Goal: Task Accomplishment & Management: Complete application form

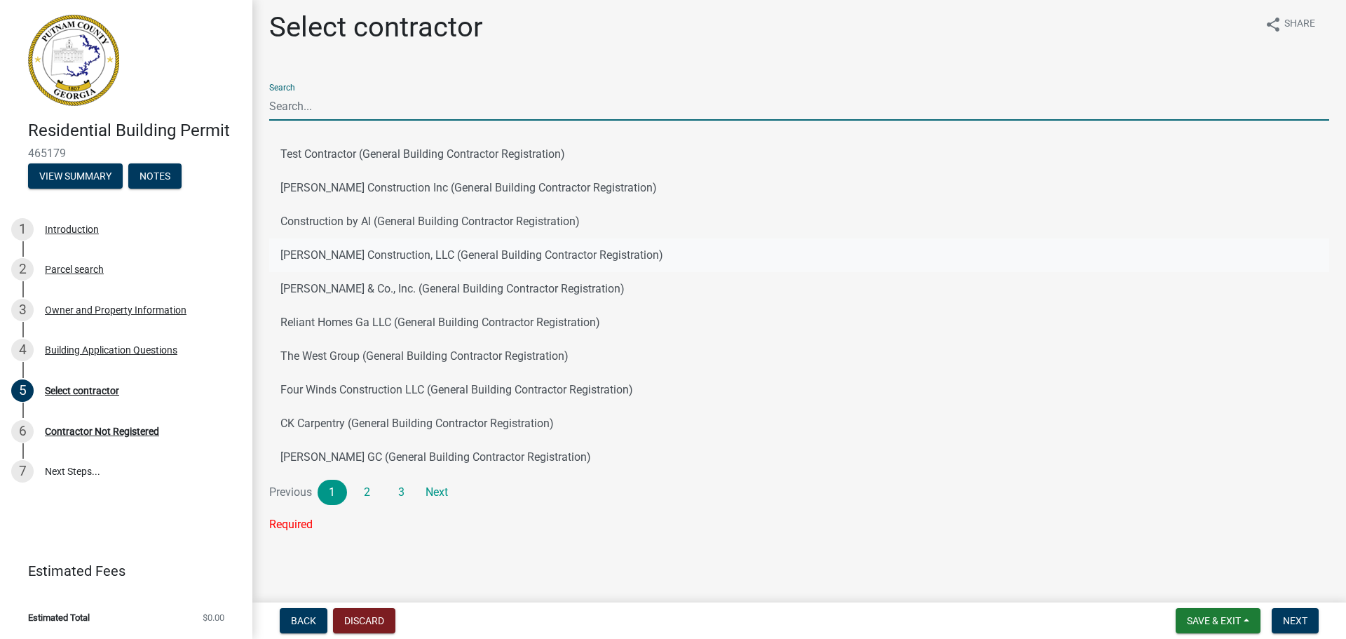
scroll to position [8, 0]
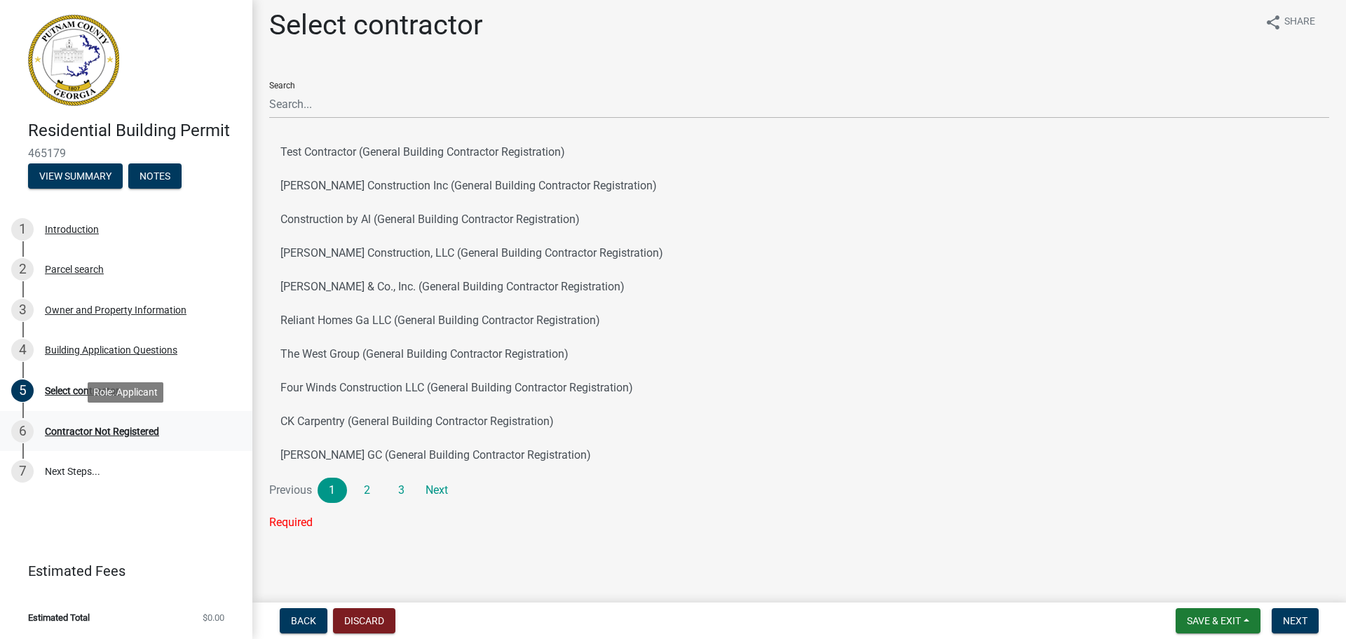
click at [96, 430] on div "Contractor Not Registered" at bounding box center [102, 431] width 114 height 10
click at [1288, 618] on span "Next" at bounding box center [1295, 620] width 25 height 11
click at [1296, 618] on span "Next" at bounding box center [1295, 620] width 25 height 11
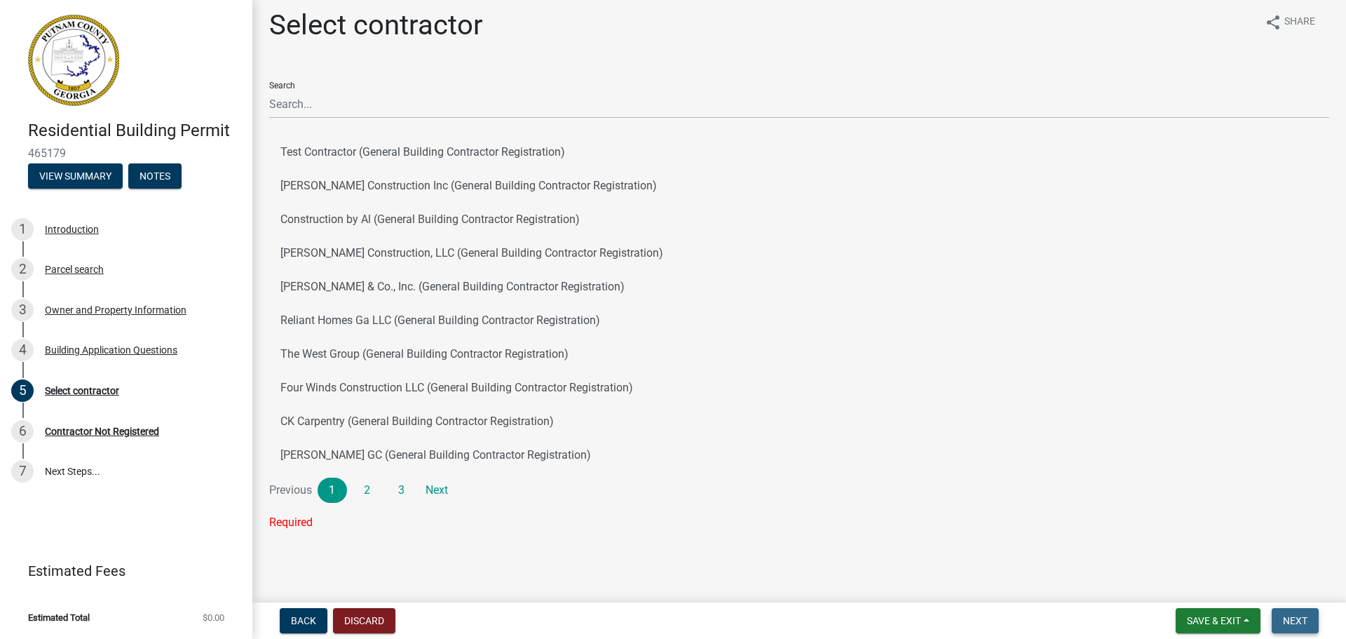
click at [1296, 618] on span "Next" at bounding box center [1295, 620] width 25 height 11
click at [1295, 616] on span "Next" at bounding box center [1295, 620] width 25 height 11
click at [1295, 613] on button "Next" at bounding box center [1295, 620] width 47 height 25
click at [63, 345] on div "Building Application Questions" at bounding box center [111, 350] width 133 height 10
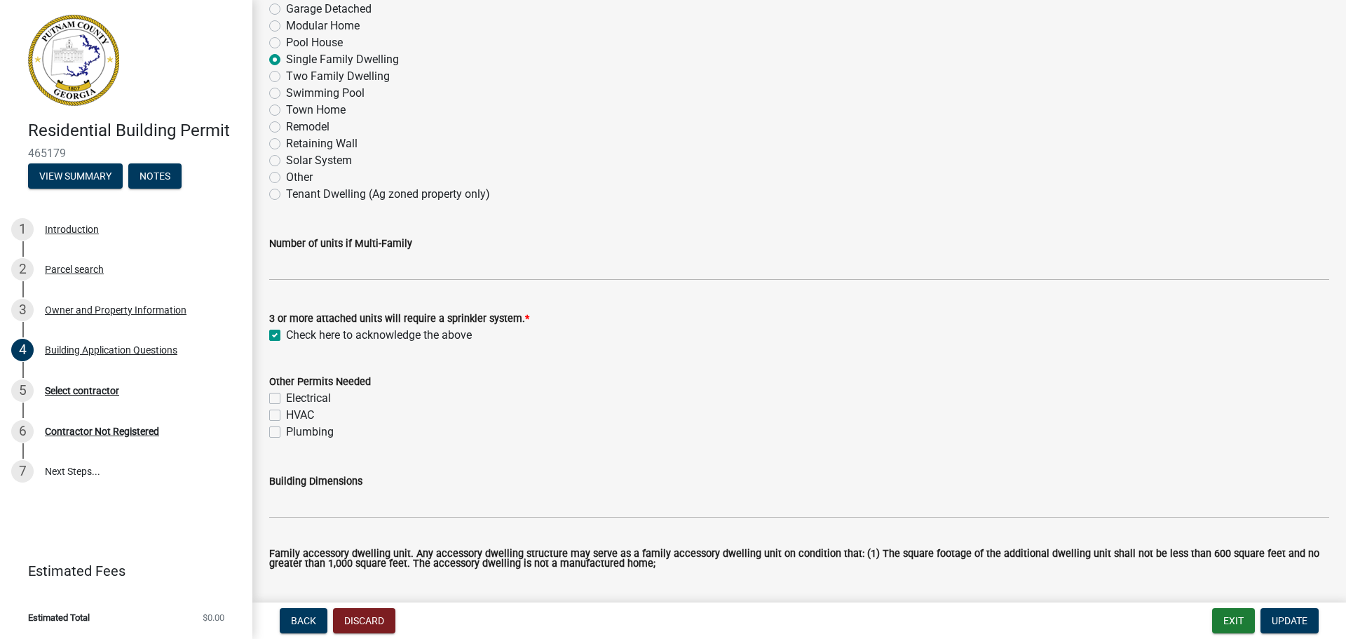
scroll to position [280, 0]
click at [1275, 619] on span "Update" at bounding box center [1290, 620] width 36 height 11
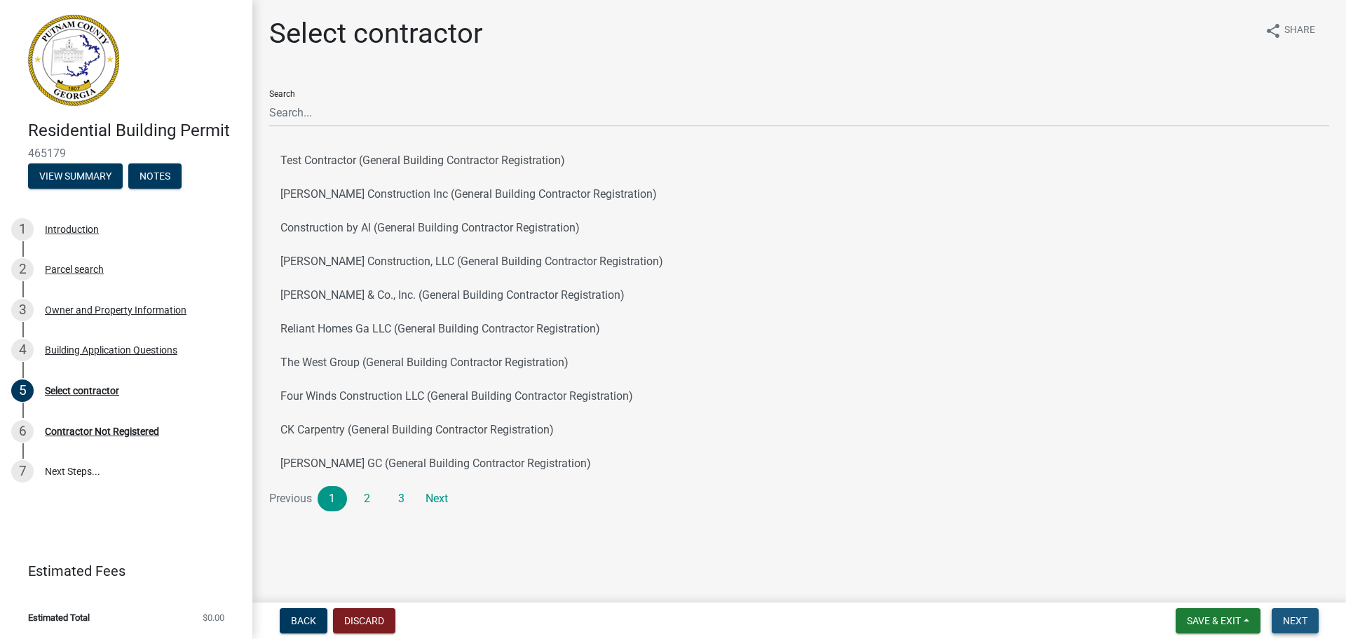
click at [1302, 616] on span "Next" at bounding box center [1295, 620] width 25 height 11
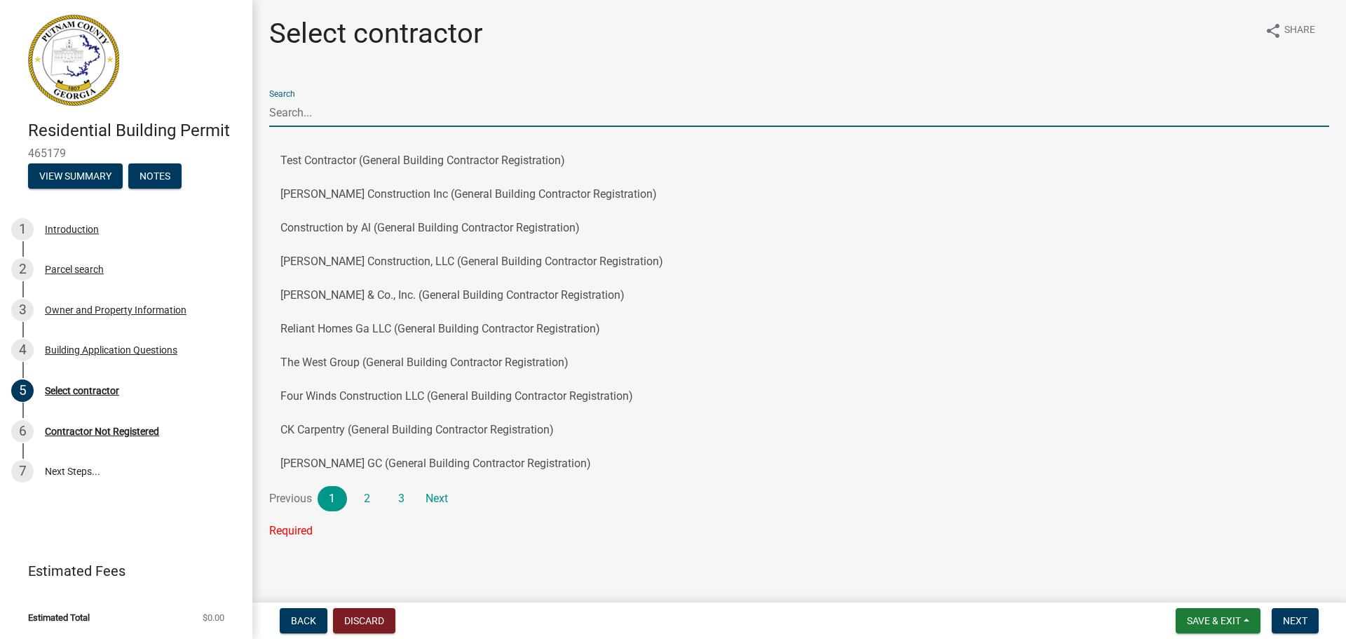
click at [390, 111] on input "Search" at bounding box center [799, 112] width 1060 height 29
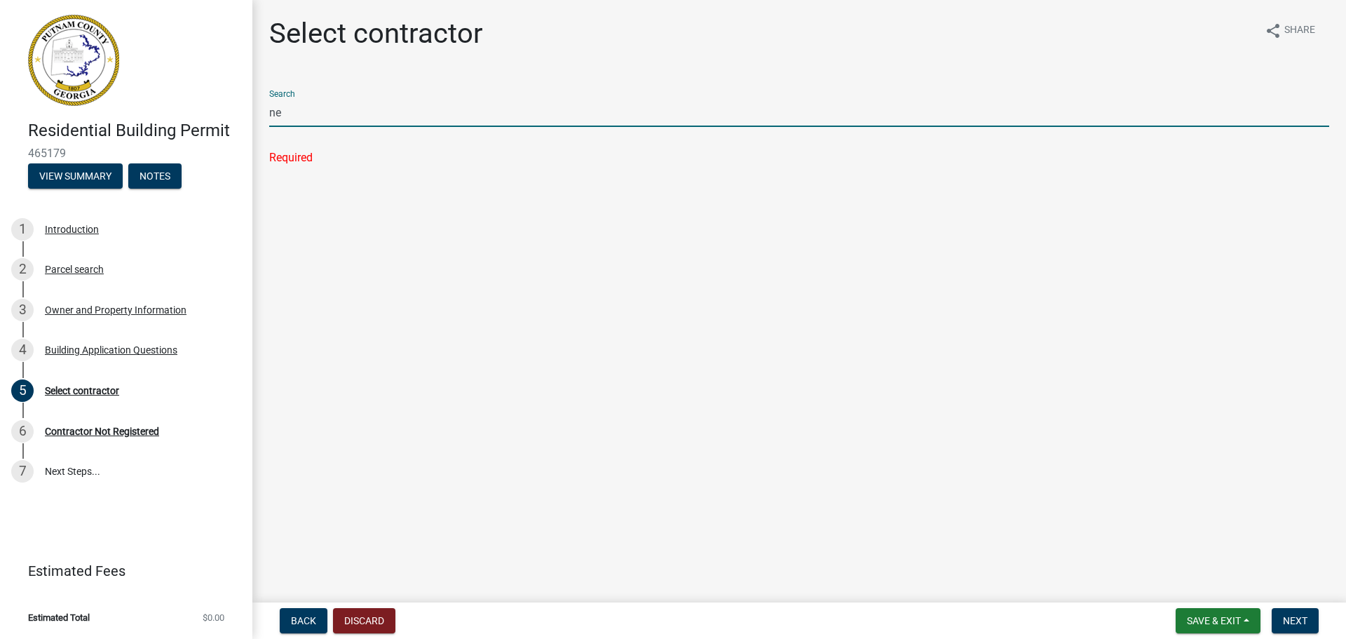
type input "n"
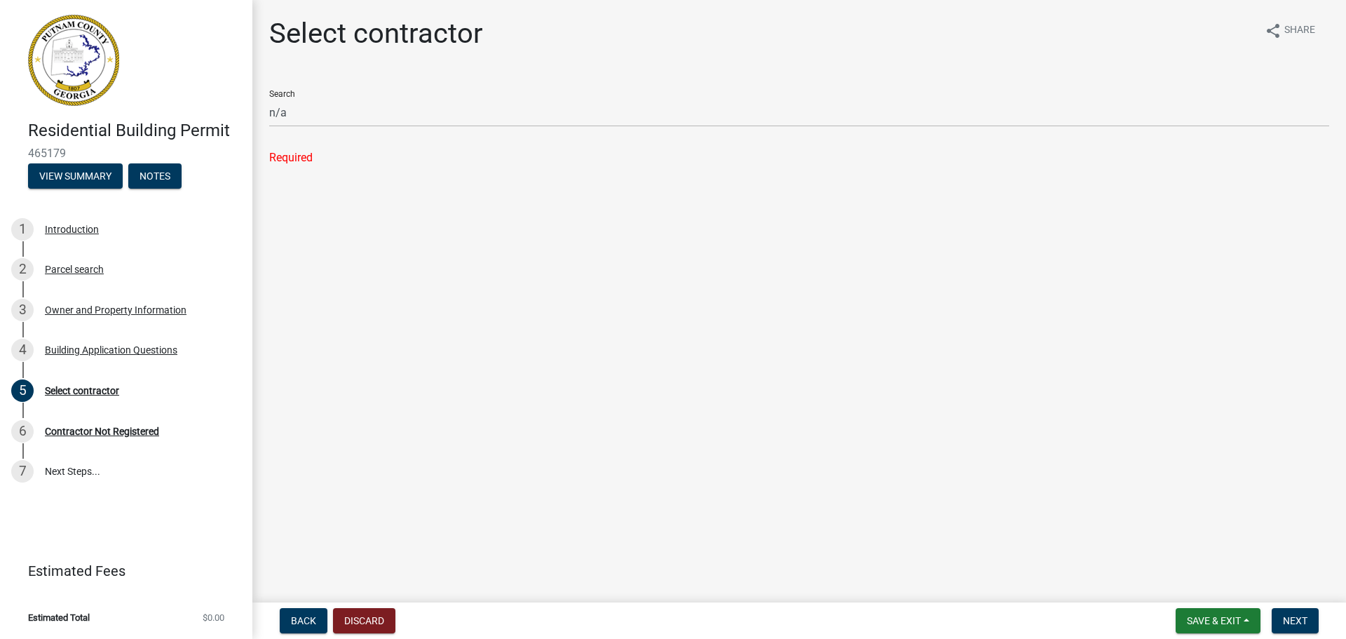
drag, startPoint x: 423, startPoint y: 246, endPoint x: 430, endPoint y: 257, distance: 13.2
click at [423, 247] on main "Select contractor share Share Search n/a Required" at bounding box center [799, 298] width 1094 height 597
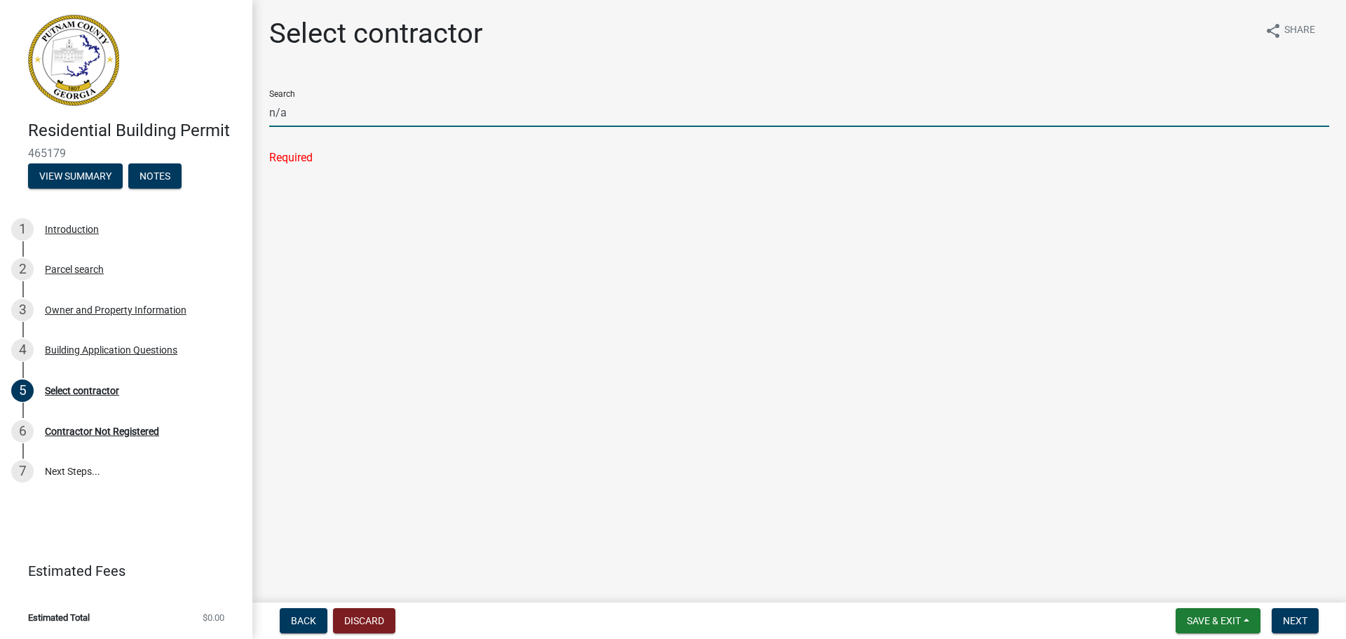
click at [388, 112] on input "n/a" at bounding box center [799, 112] width 1060 height 29
type input "n"
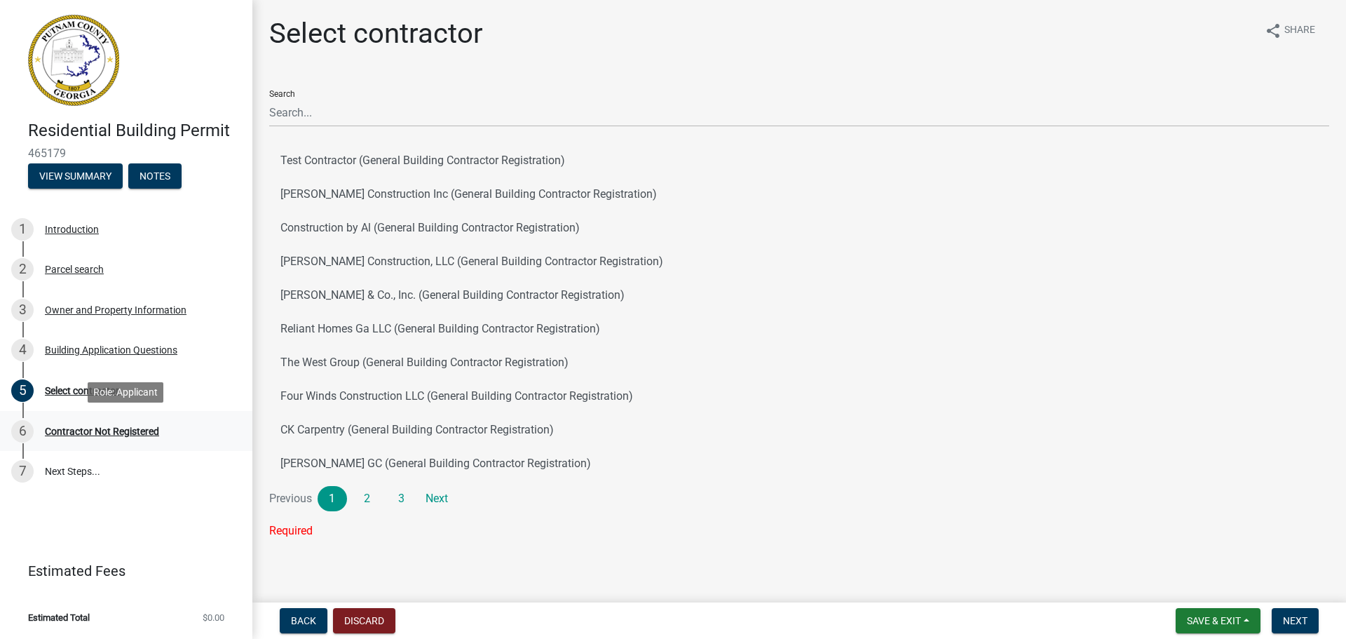
click at [102, 434] on div "Contractor Not Registered" at bounding box center [102, 431] width 114 height 10
click at [71, 225] on div "Introduction" at bounding box center [72, 229] width 54 height 10
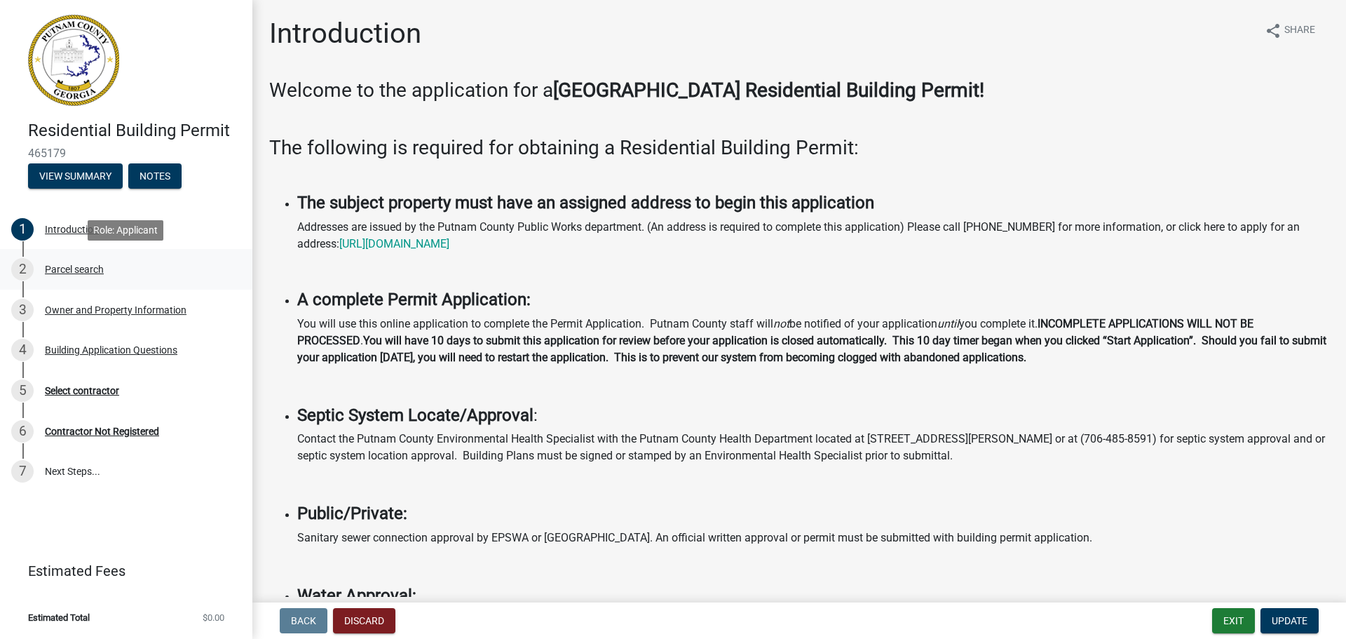
click at [62, 265] on div "Parcel search" at bounding box center [74, 269] width 59 height 10
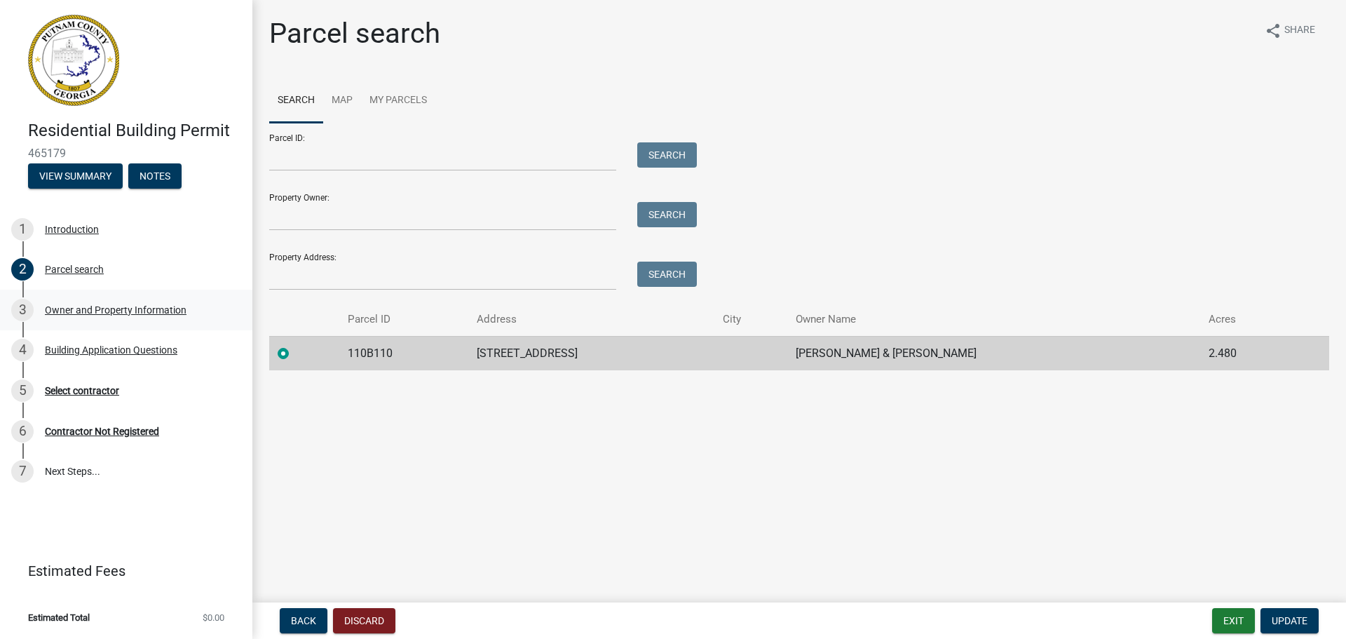
click at [138, 311] on div "Owner and Property Information" at bounding box center [116, 310] width 142 height 10
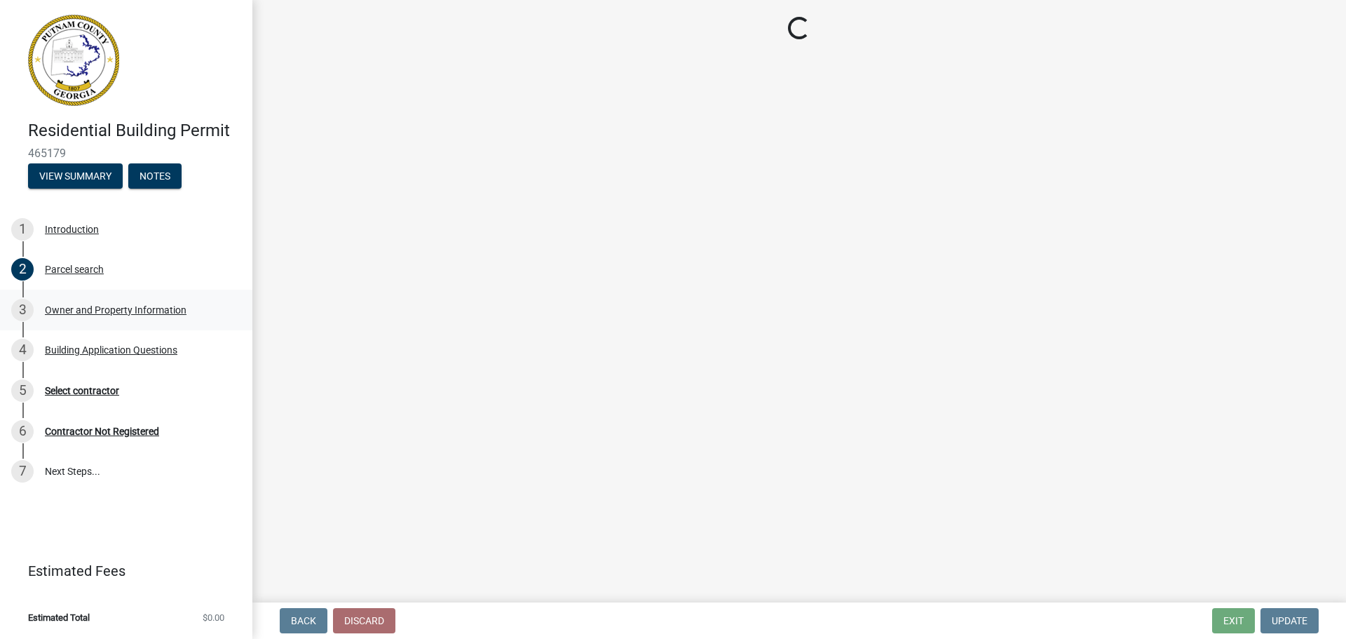
select select "ef7a1fc2-7a7a-426d-b1f0-c9b9b6ca7ff4"
select select "baca39b5-529a-4592-b8f9-0b9bae35b1c2"
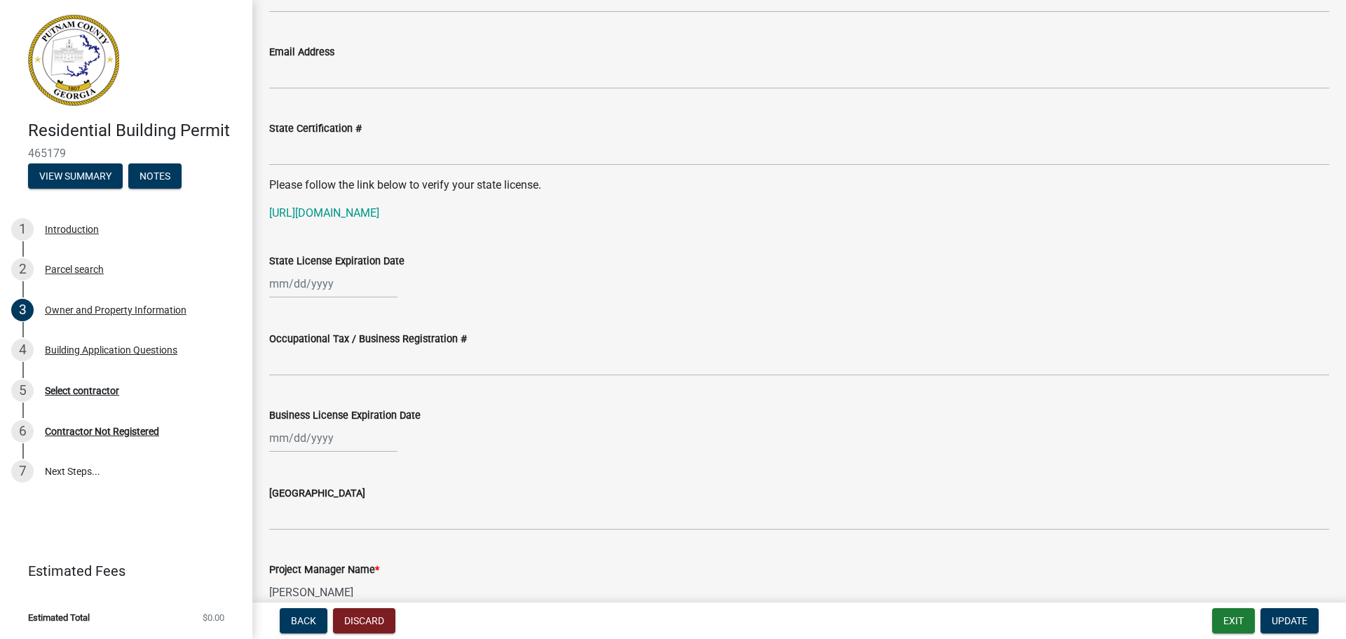
scroll to position [1665, 0]
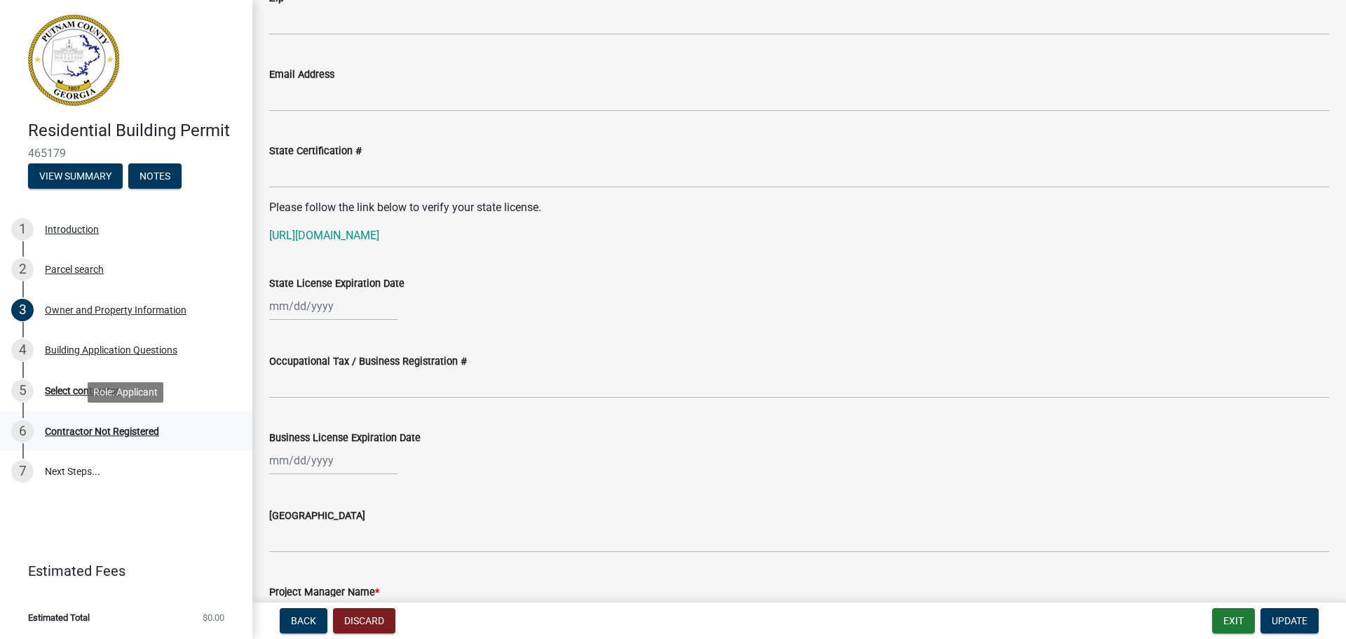
click at [89, 433] on div "Contractor Not Registered" at bounding box center [102, 431] width 114 height 10
click at [89, 434] on div "Contractor Not Registered" at bounding box center [102, 431] width 114 height 10
click at [89, 435] on div "Contractor Not Registered" at bounding box center [102, 431] width 114 height 10
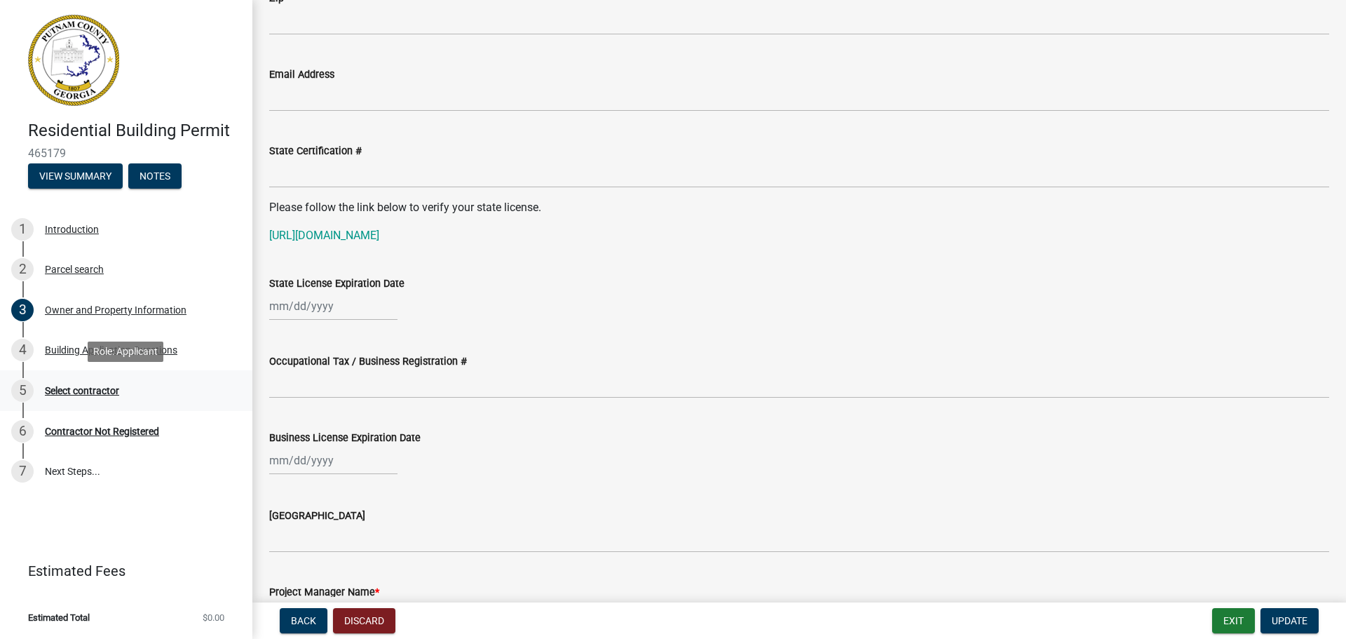
click at [56, 393] on div "Select contractor" at bounding box center [82, 391] width 74 height 10
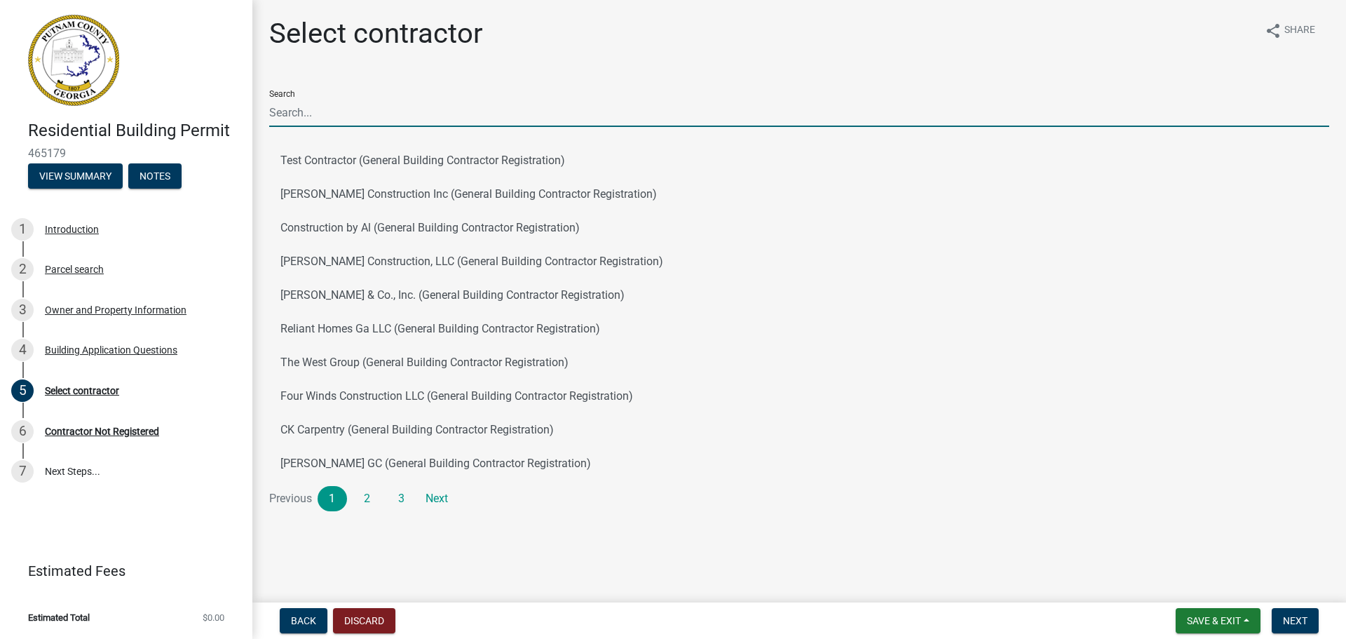
click at [371, 107] on input "Search" at bounding box center [799, 112] width 1060 height 29
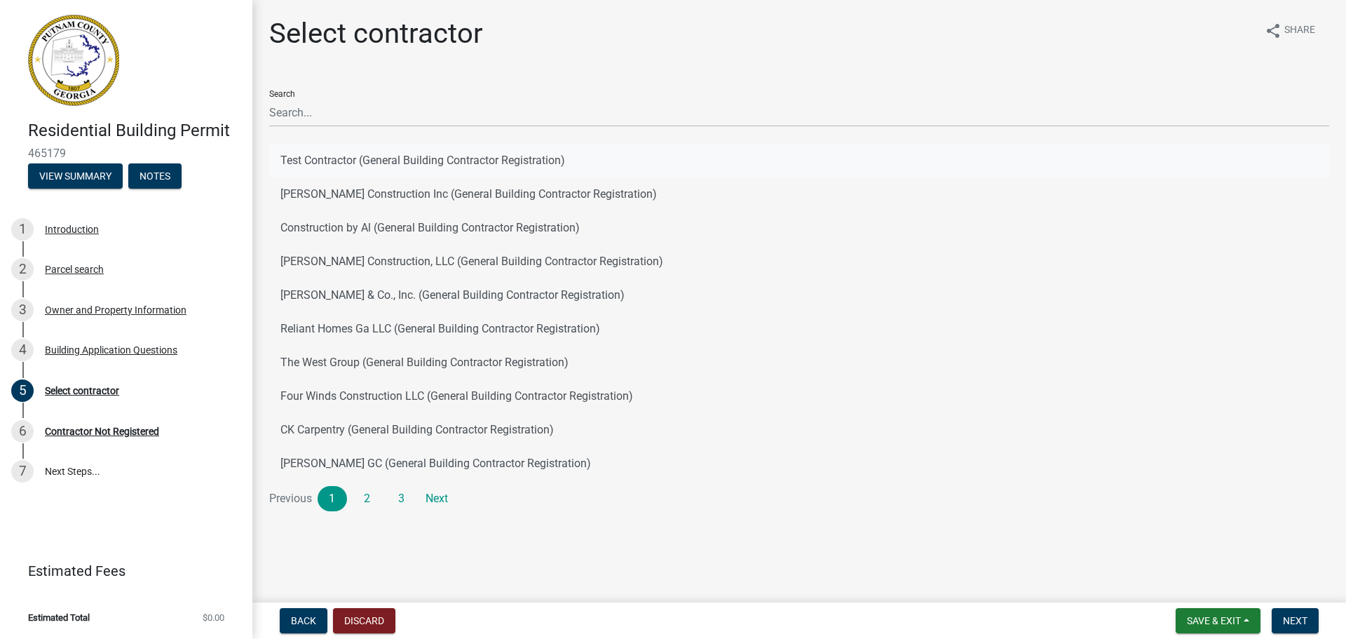
click at [316, 159] on button "Test Contractor (General Building Contractor Registration)" at bounding box center [799, 161] width 1060 height 34
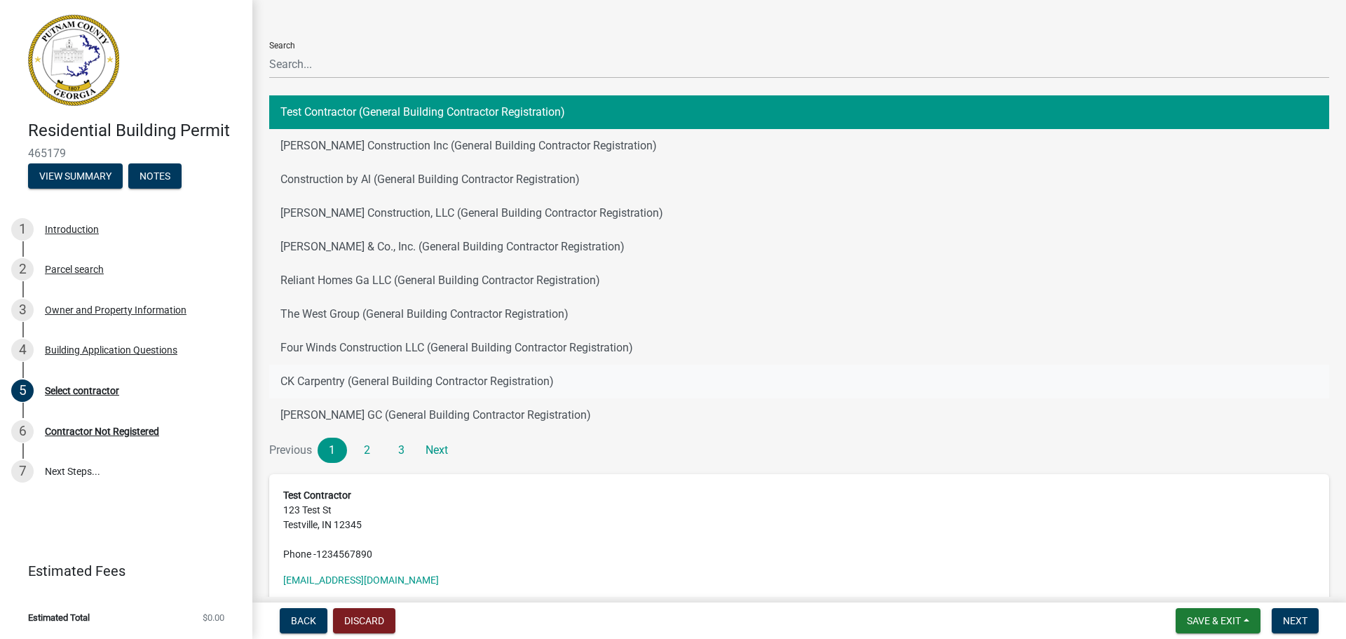
scroll to position [130, 0]
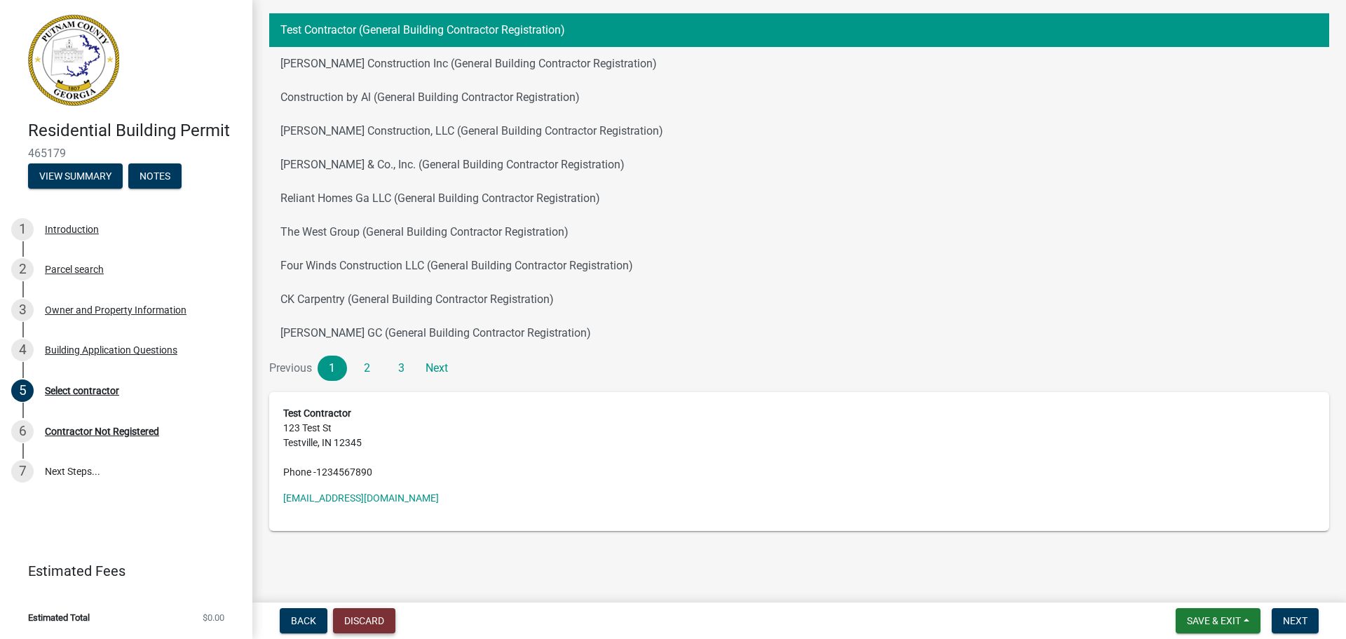
click at [378, 623] on button "Discard" at bounding box center [364, 620] width 62 height 25
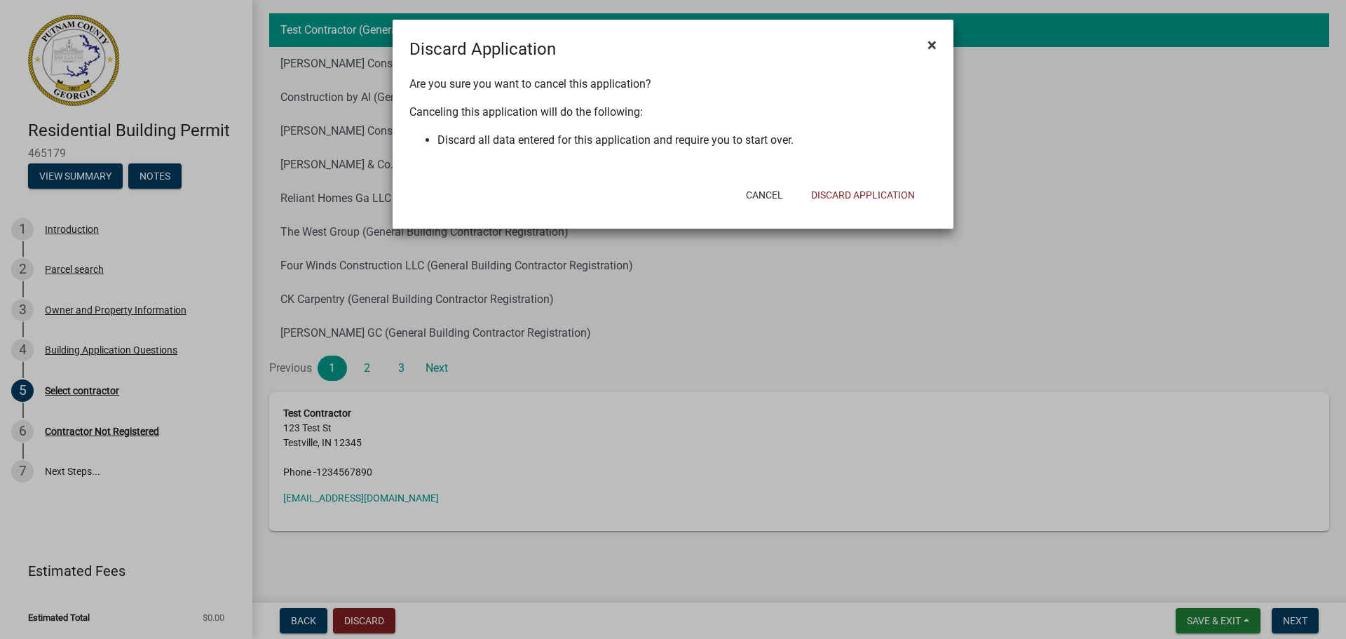
click at [934, 46] on span "×" at bounding box center [932, 45] width 9 height 20
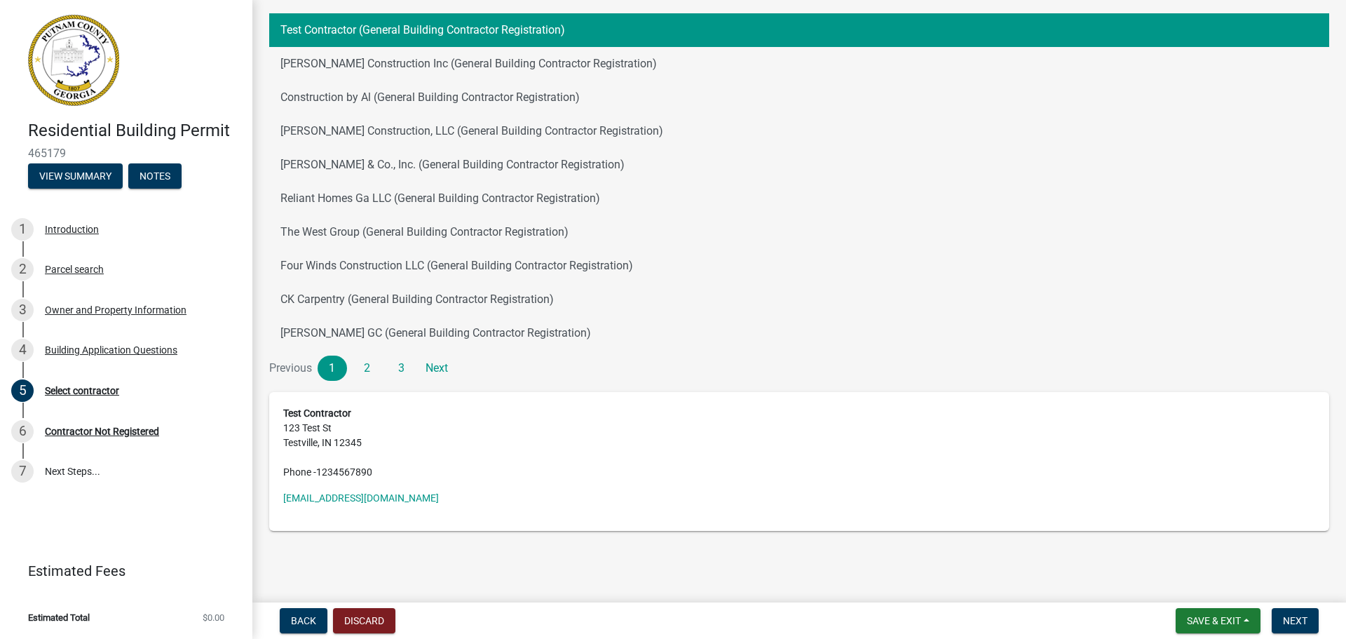
click at [374, 28] on button "Test Contractor (General Building Contractor Registration)" at bounding box center [799, 30] width 1060 height 34
click at [316, 628] on button "Back" at bounding box center [304, 620] width 48 height 25
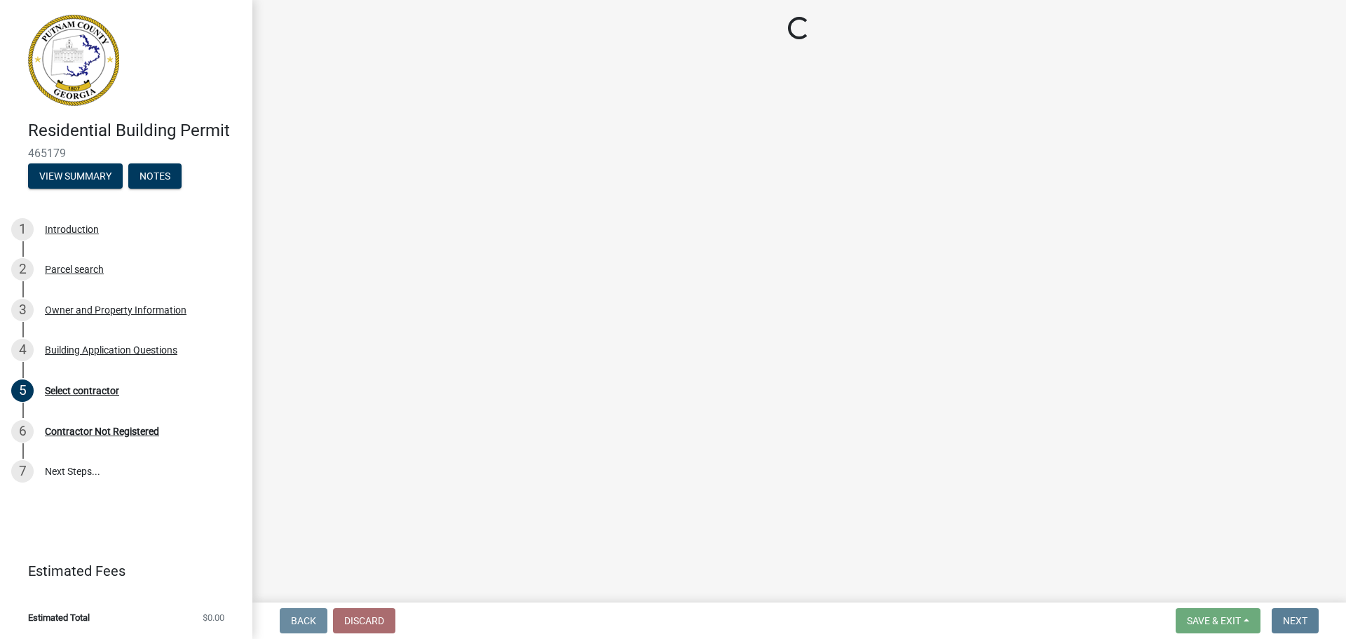
scroll to position [0, 0]
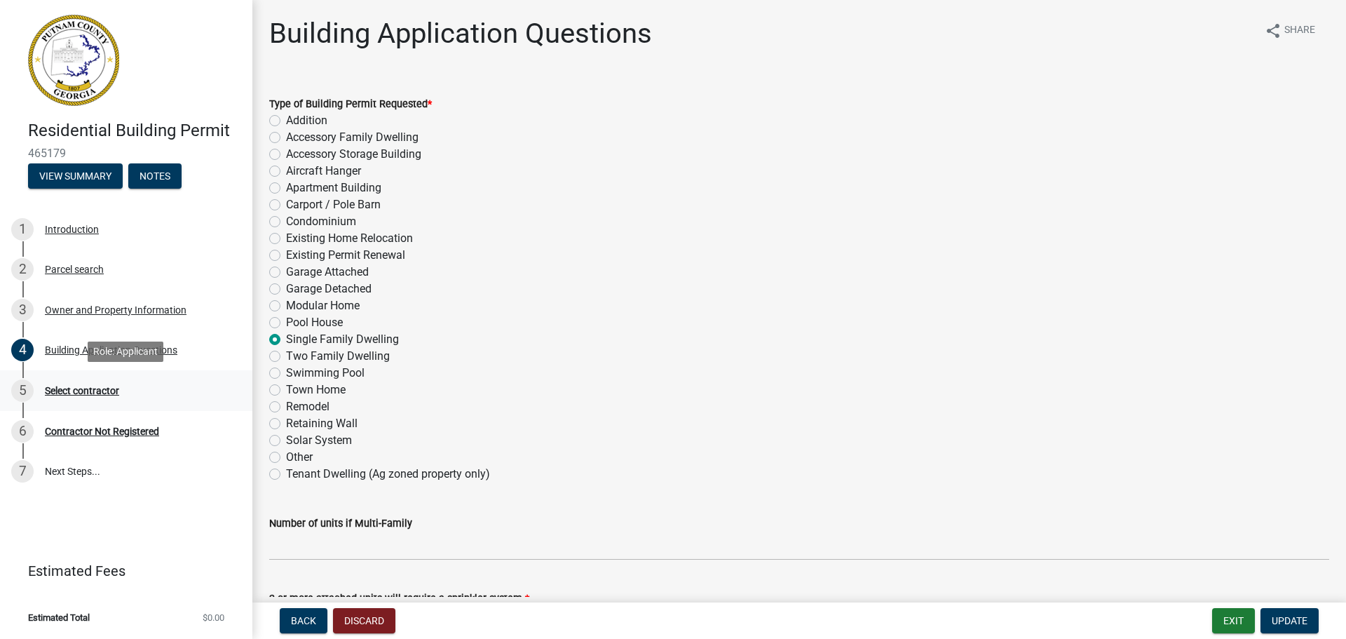
click at [86, 386] on div "Select contractor" at bounding box center [82, 391] width 74 height 10
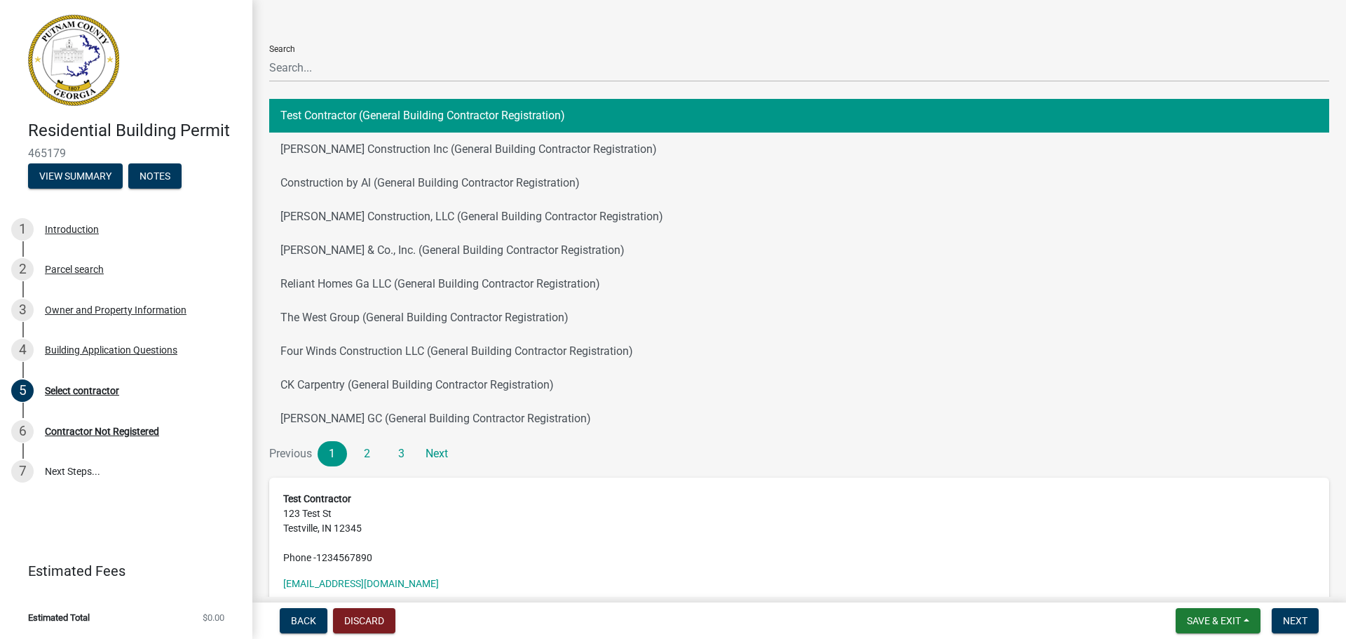
scroll to position [70, 0]
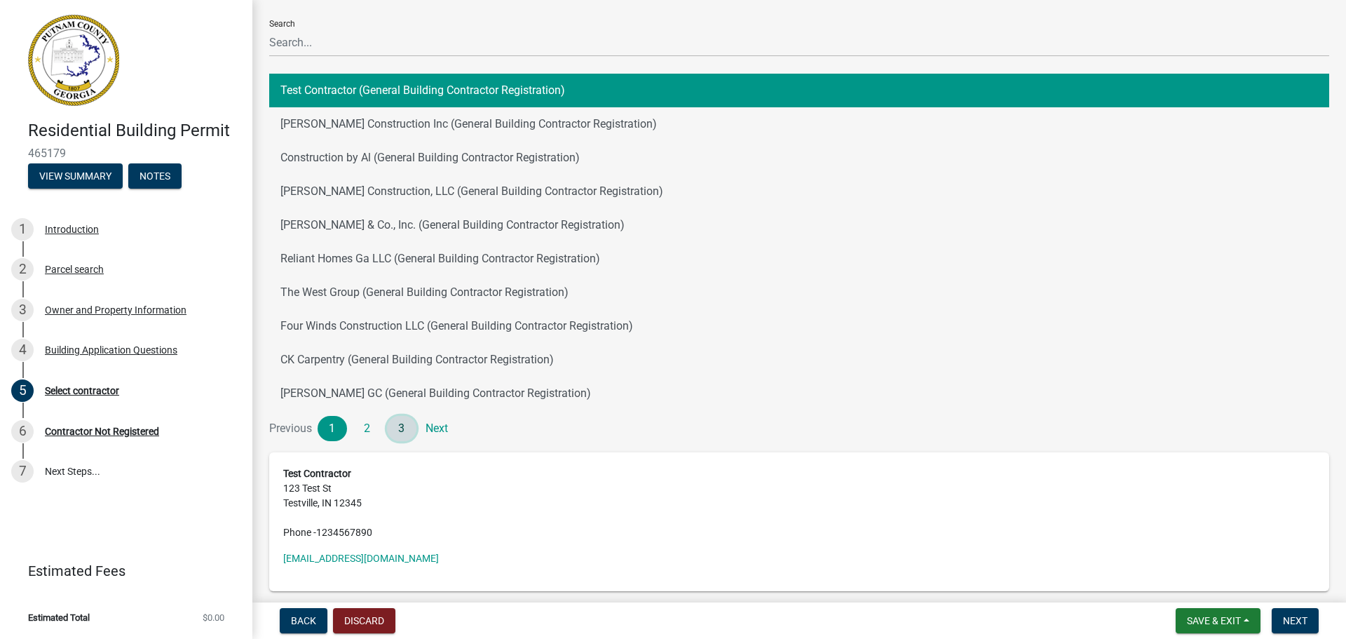
click at [408, 426] on link "3" at bounding box center [401, 428] width 29 height 25
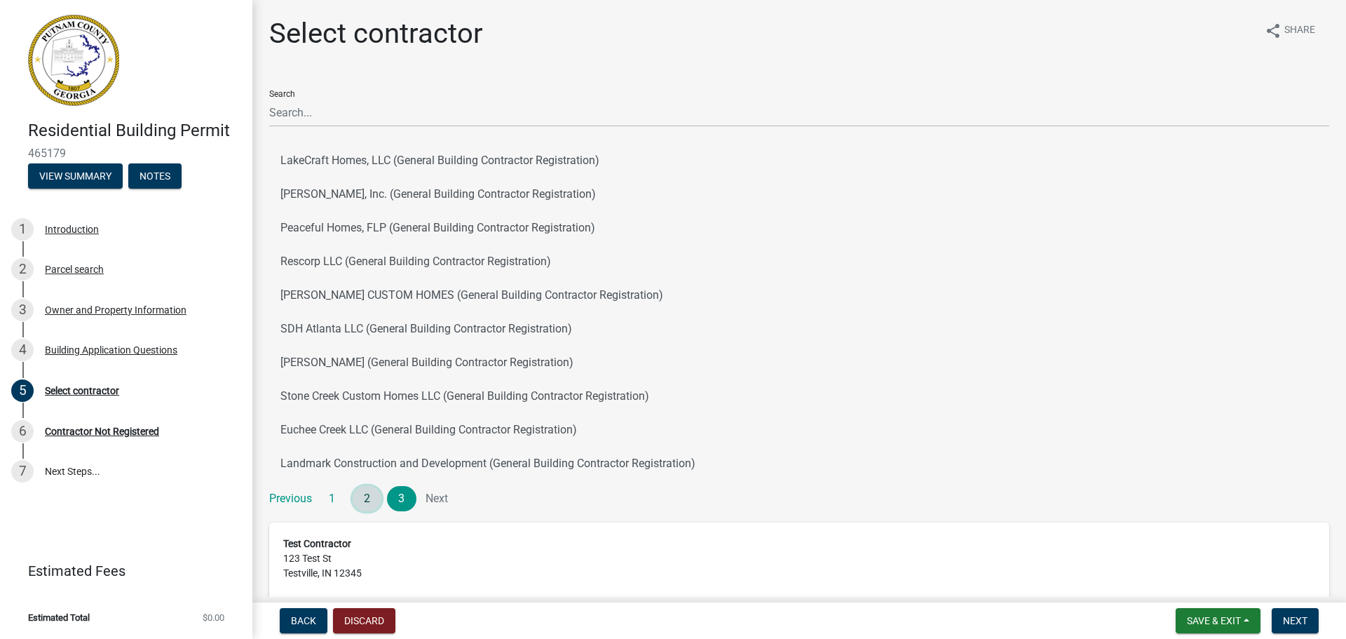
click at [365, 501] on link "2" at bounding box center [367, 498] width 29 height 25
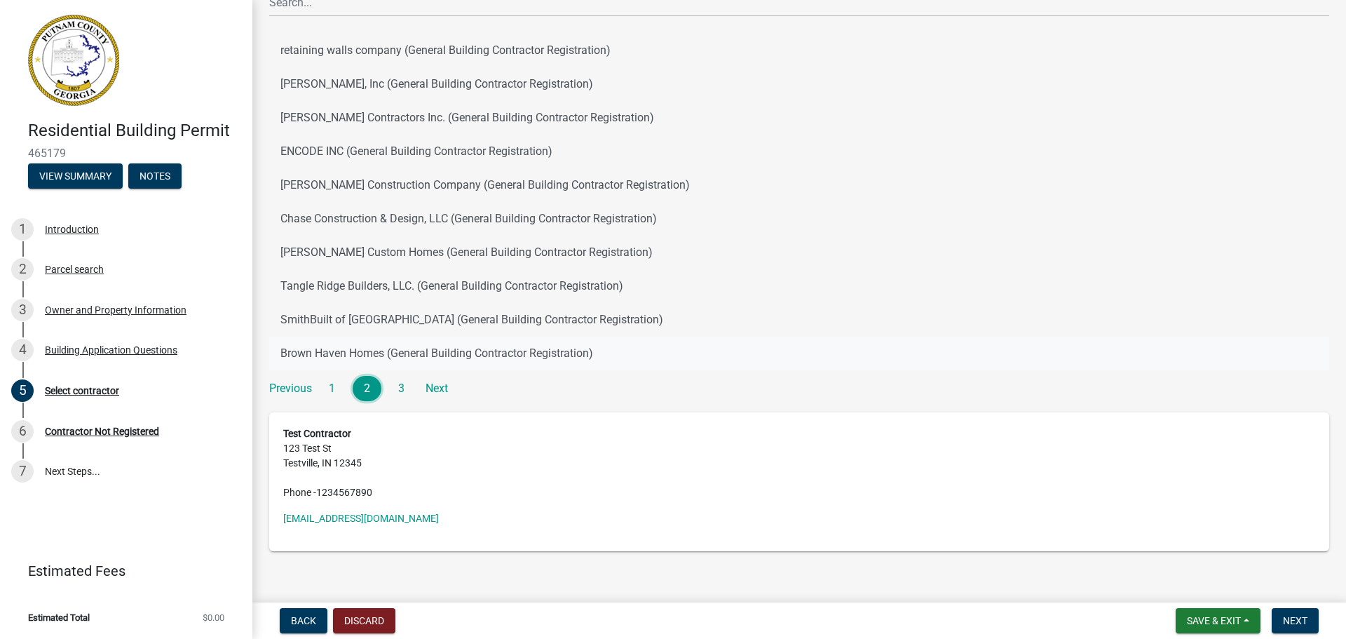
scroll to position [130, 0]
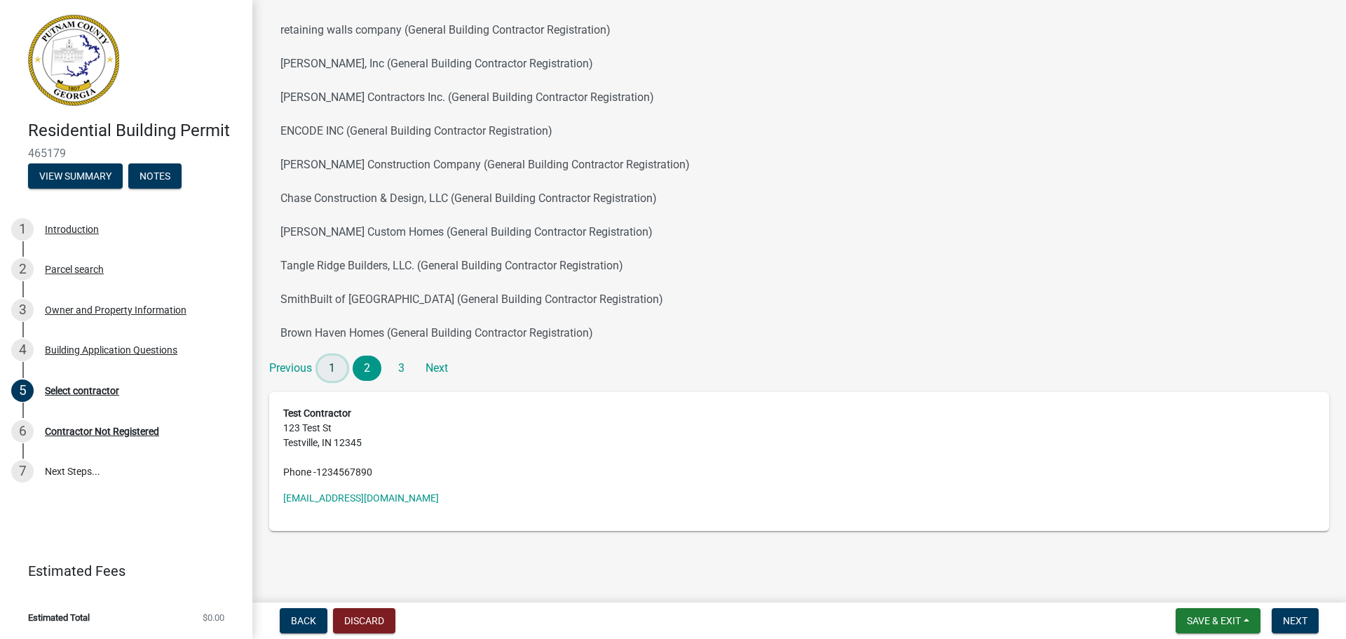
click at [339, 370] on link "1" at bounding box center [332, 367] width 29 height 25
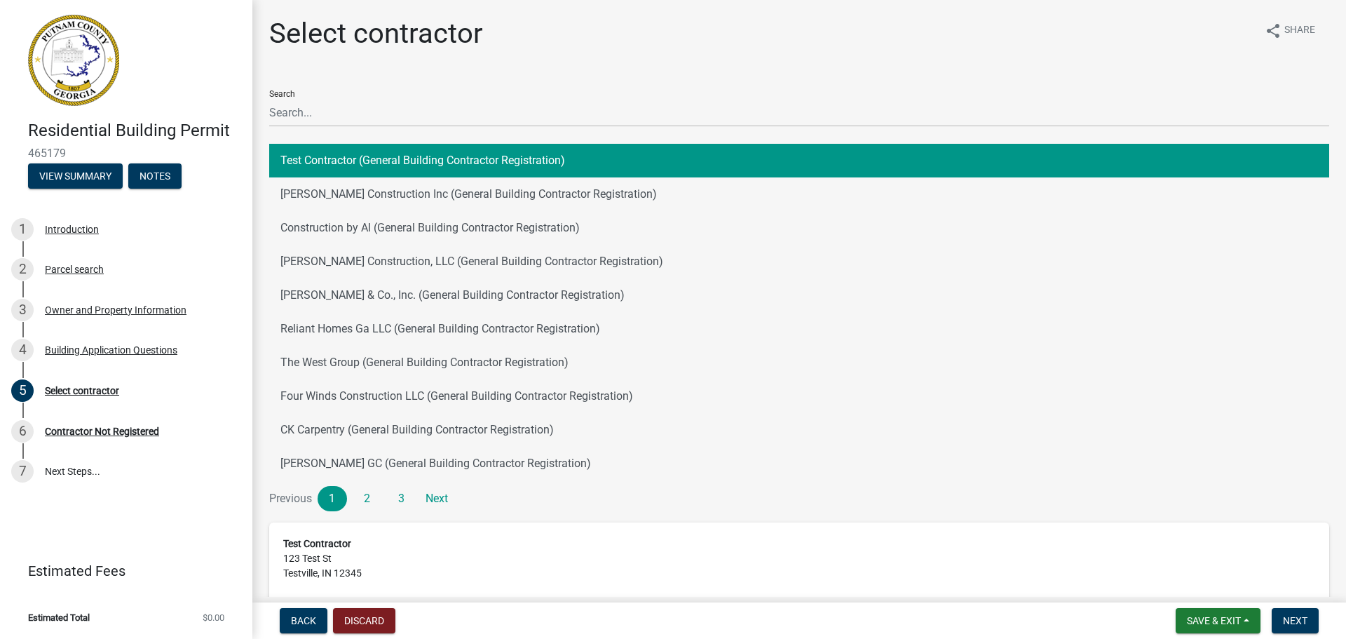
click at [304, 552] on address "Test Contractor [STREET_ADDRESS] Phone - [PHONE_NUMBER]" at bounding box center [799, 573] width 1032 height 74
click at [361, 559] on address "Test Contractor [STREET_ADDRESS] Phone - [PHONE_NUMBER]" at bounding box center [799, 573] width 1032 height 74
click at [369, 568] on address "Test Contractor [STREET_ADDRESS] Phone - [PHONE_NUMBER]" at bounding box center [799, 573] width 1032 height 74
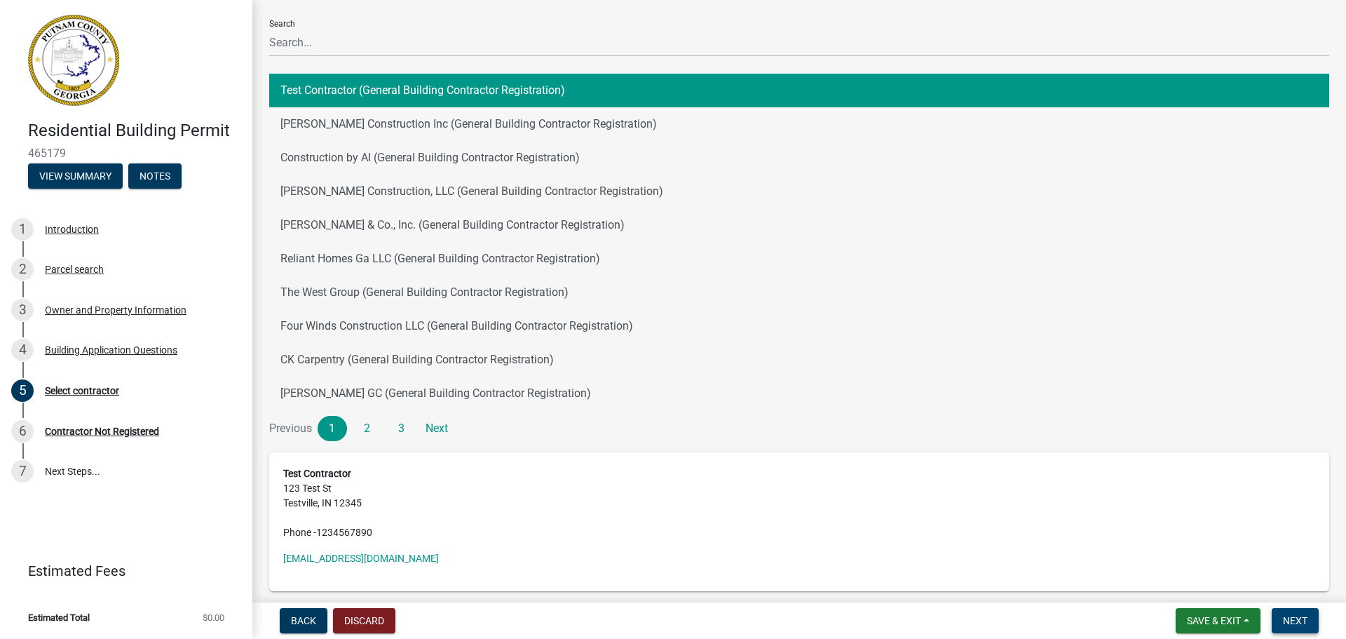
click at [1291, 619] on span "Next" at bounding box center [1295, 620] width 25 height 11
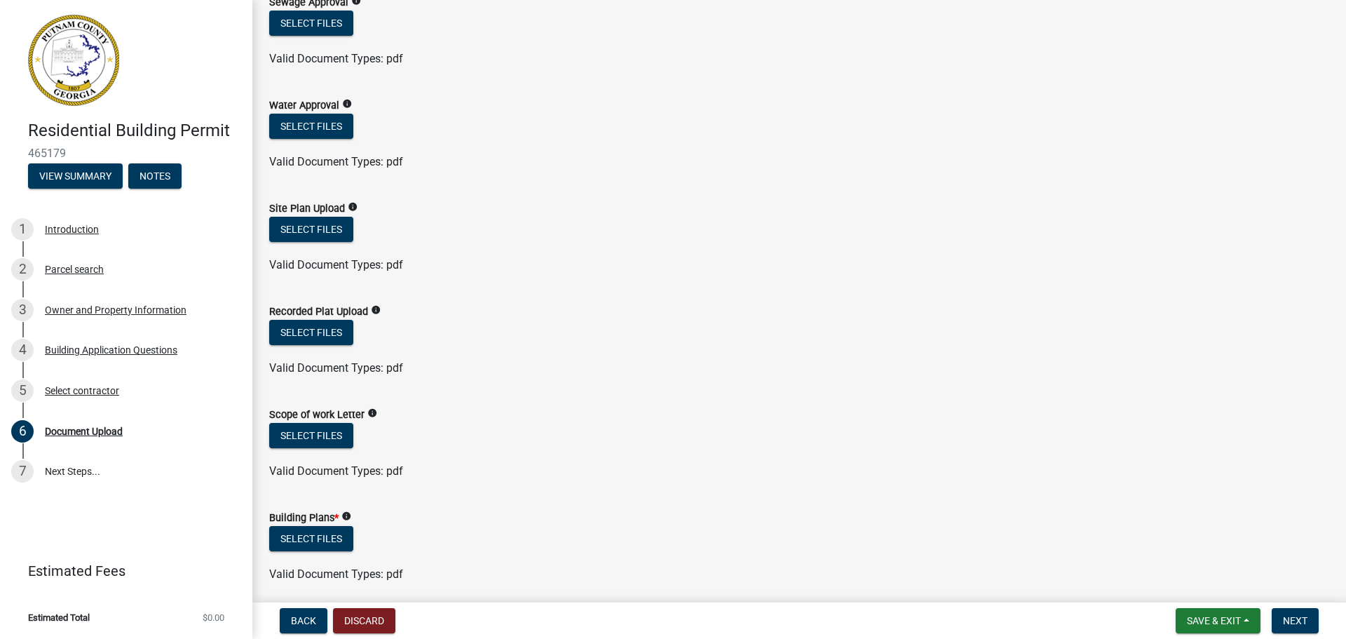
scroll to position [210, 0]
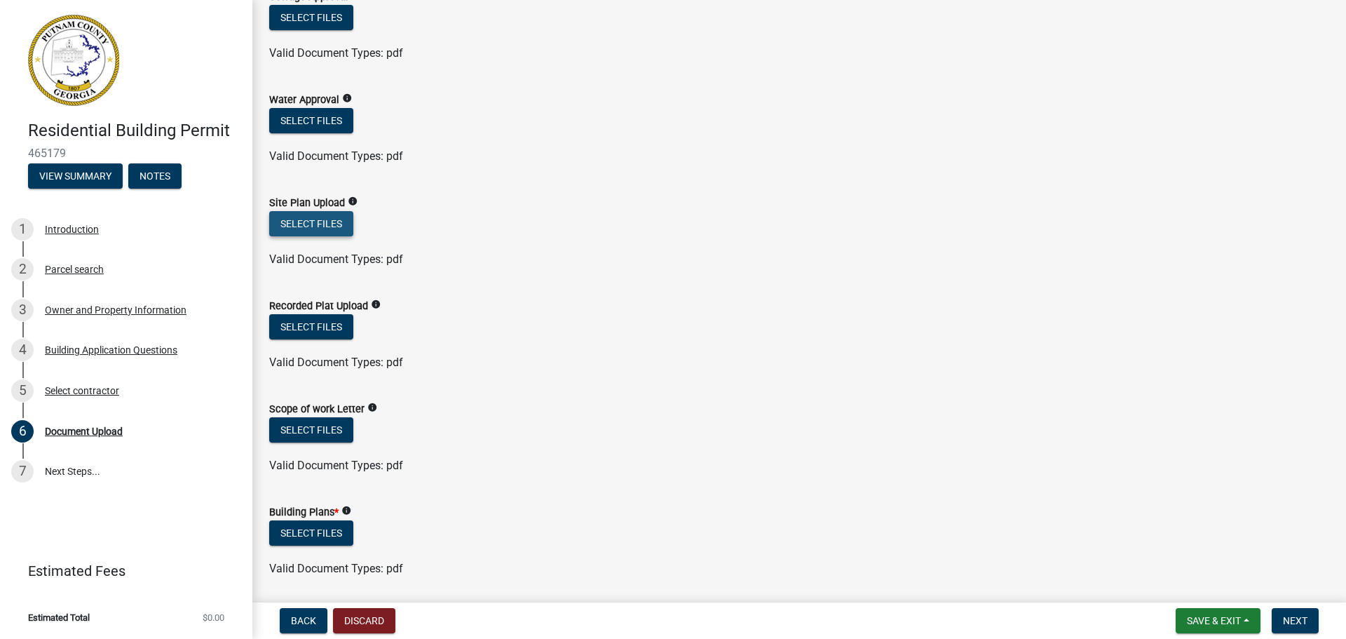
click at [307, 231] on button "Select files" at bounding box center [311, 223] width 84 height 25
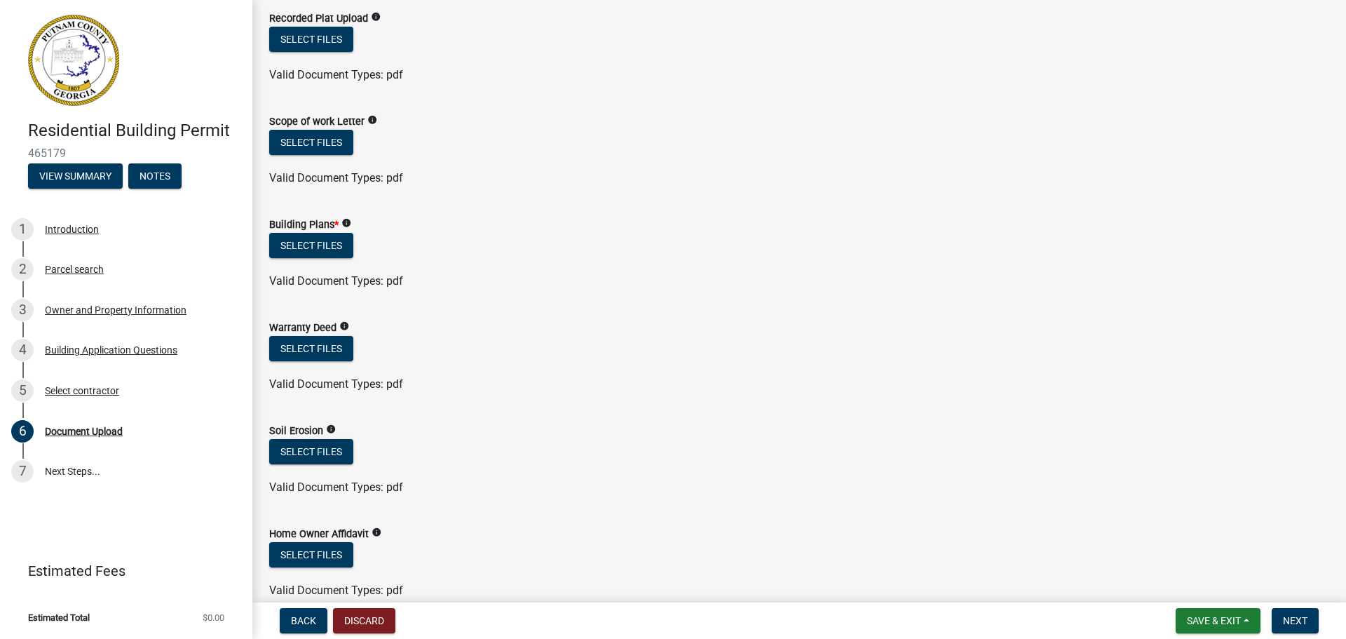
scroll to position [561, 0]
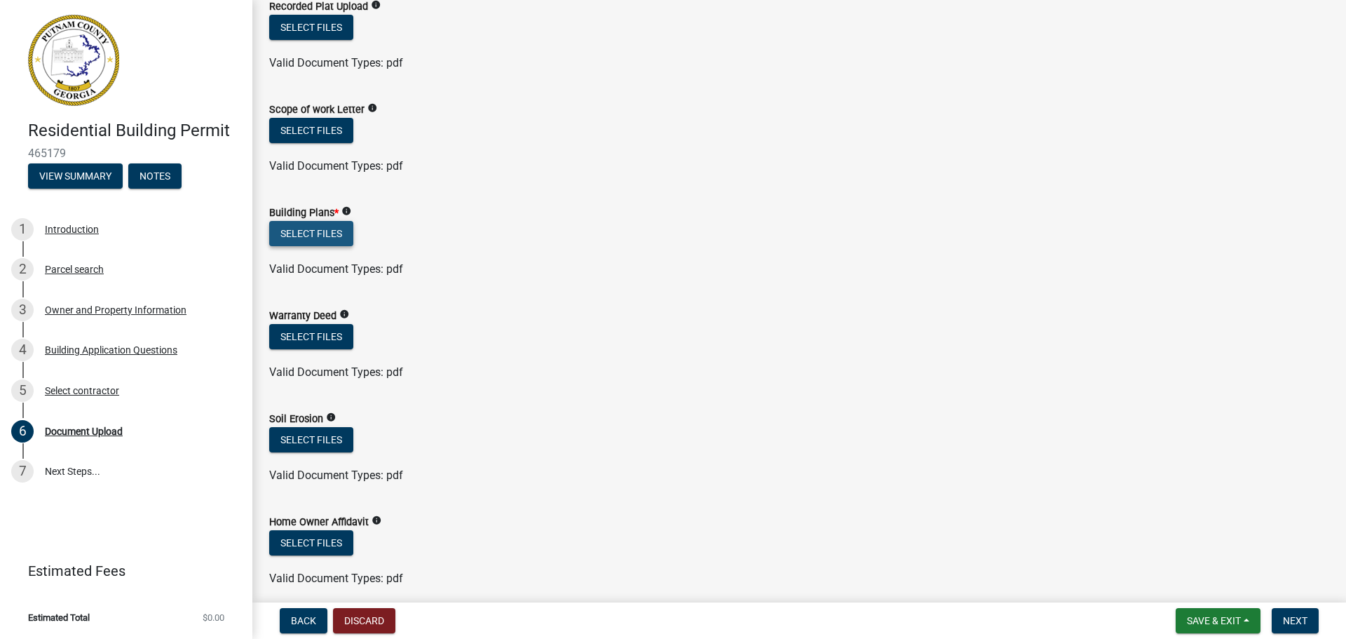
click at [324, 229] on button "Select files" at bounding box center [311, 233] width 84 height 25
click at [313, 243] on button "Select files" at bounding box center [311, 233] width 84 height 25
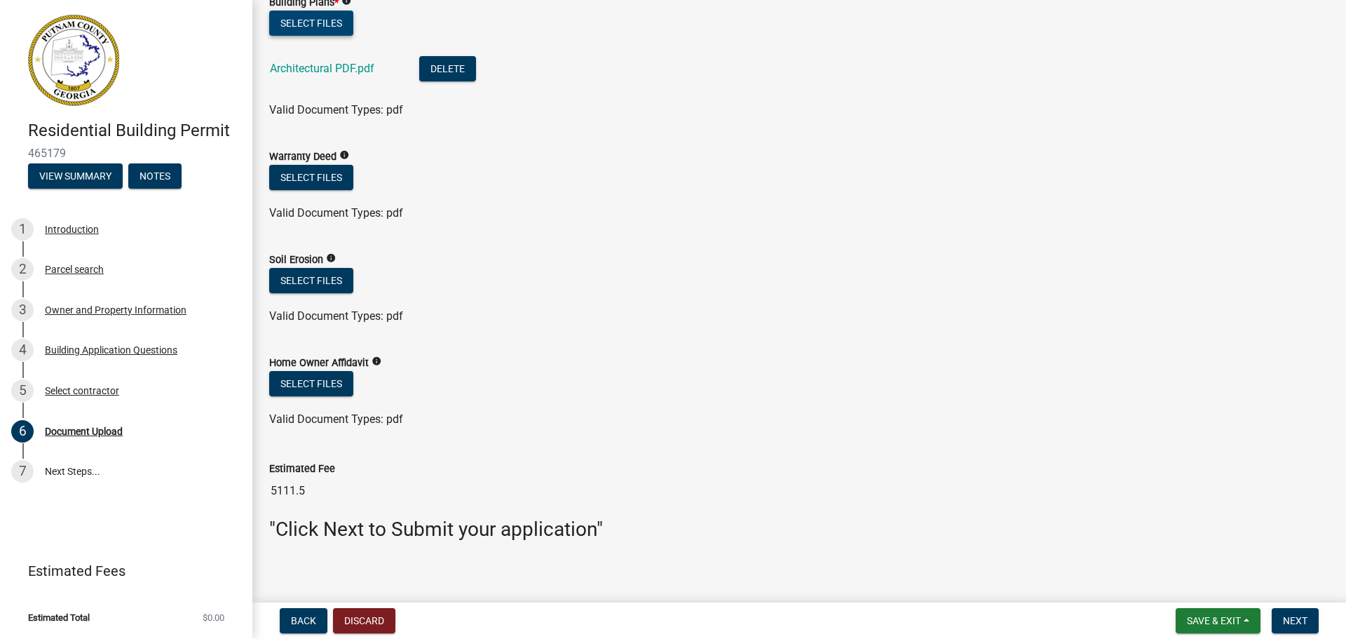
scroll to position [782, 0]
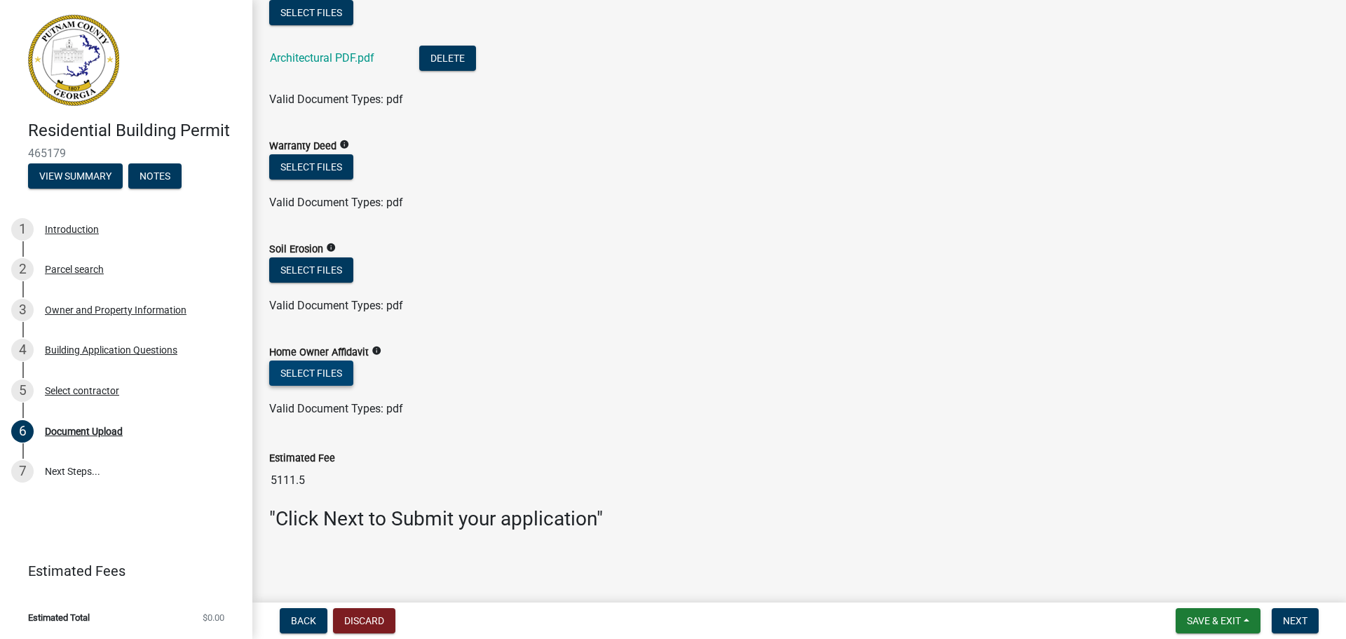
click at [321, 367] on button "Select files" at bounding box center [311, 372] width 84 height 25
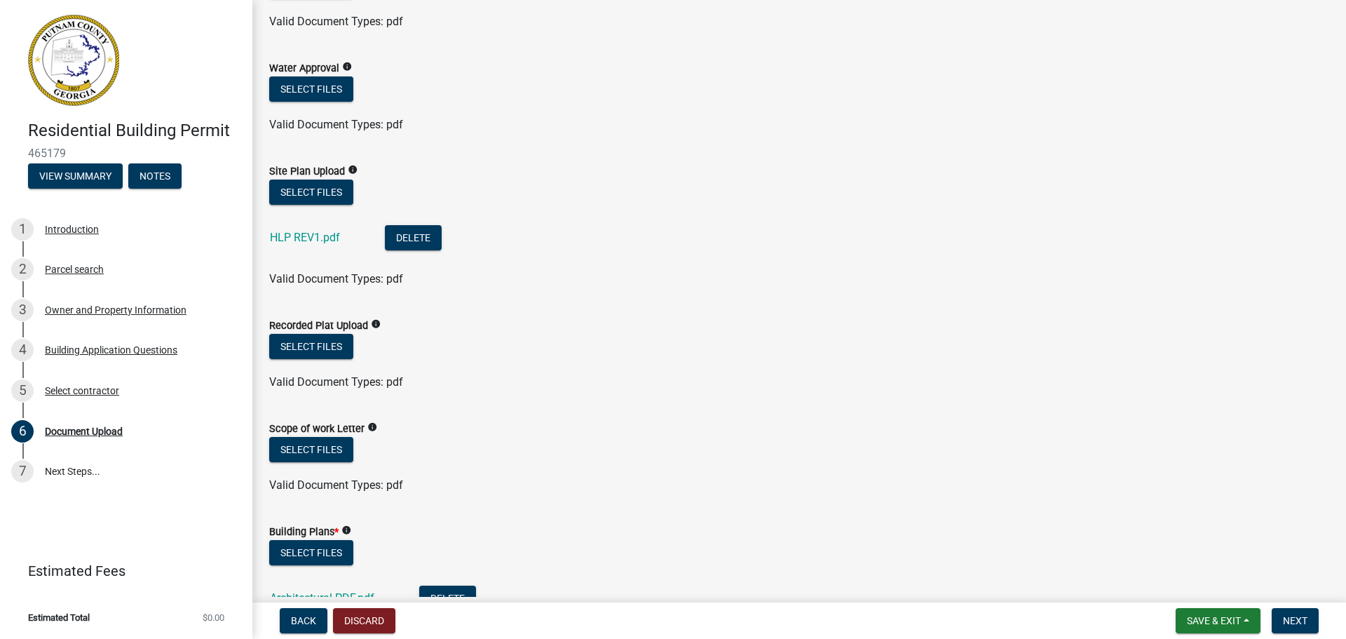
scroll to position [221, 0]
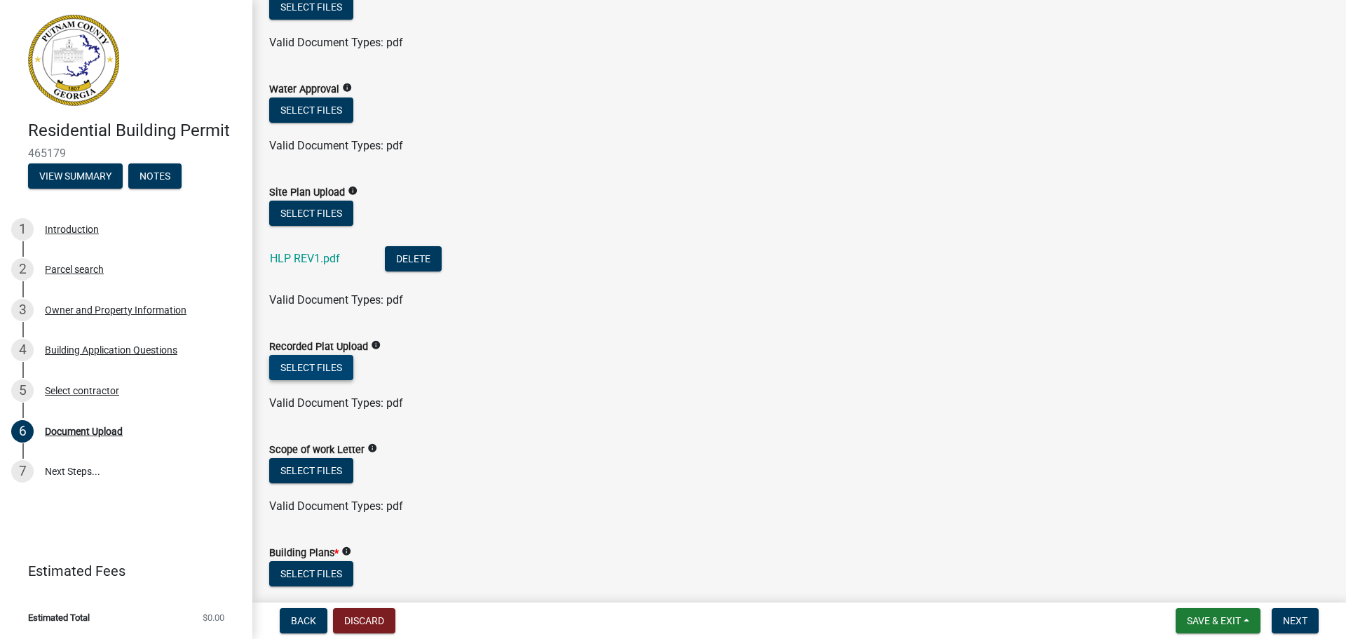
click at [297, 360] on button "Select files" at bounding box center [311, 367] width 84 height 25
click at [305, 364] on button "Select files" at bounding box center [311, 367] width 84 height 25
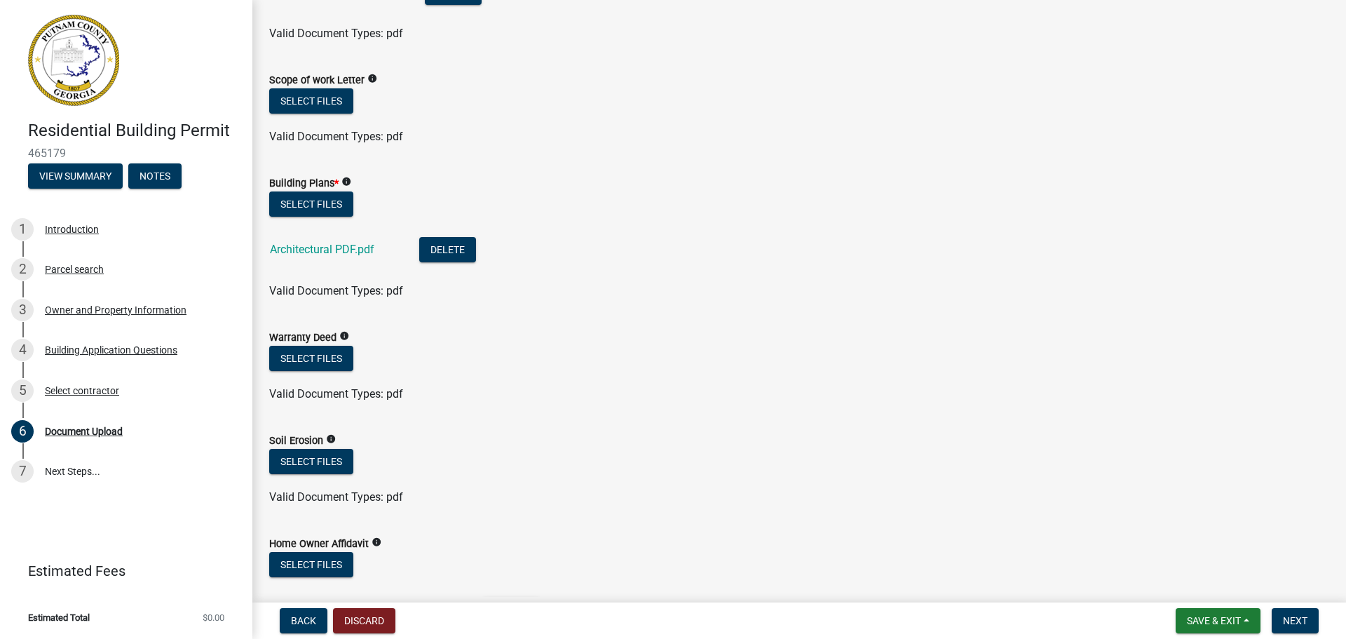
scroll to position [782, 0]
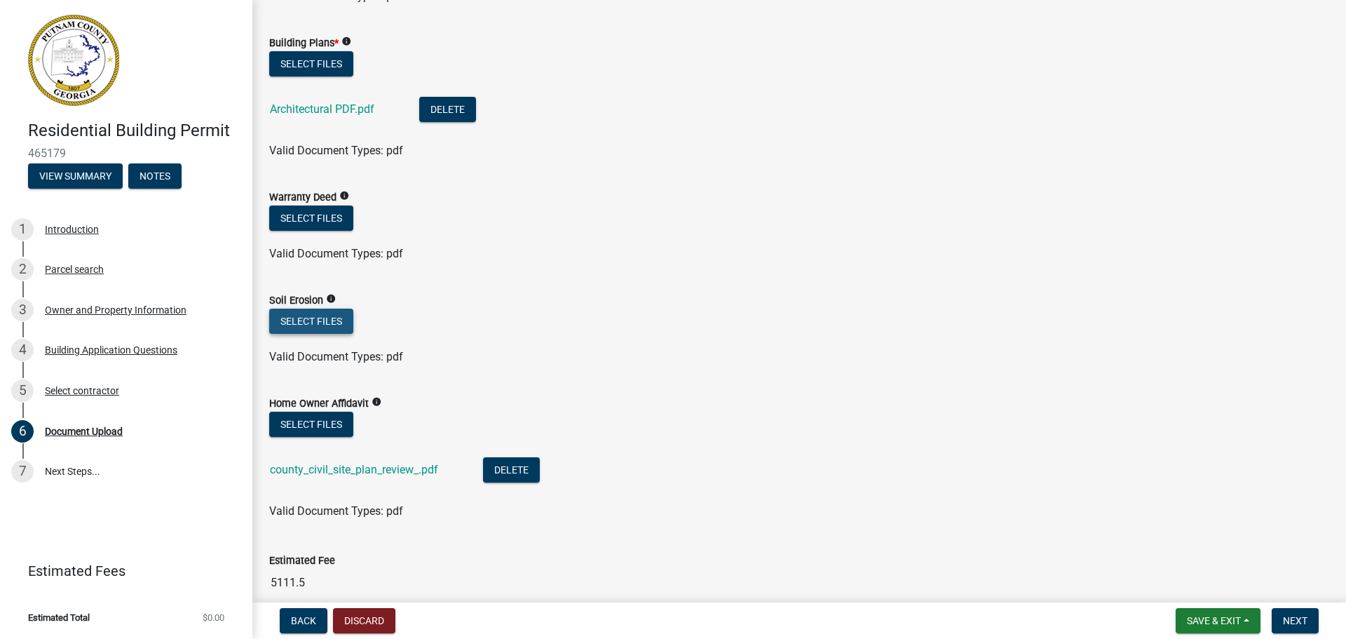
click at [324, 325] on button "Select files" at bounding box center [311, 320] width 84 height 25
click at [313, 322] on button "Select files" at bounding box center [311, 320] width 84 height 25
click at [323, 319] on button "Select files" at bounding box center [311, 320] width 84 height 25
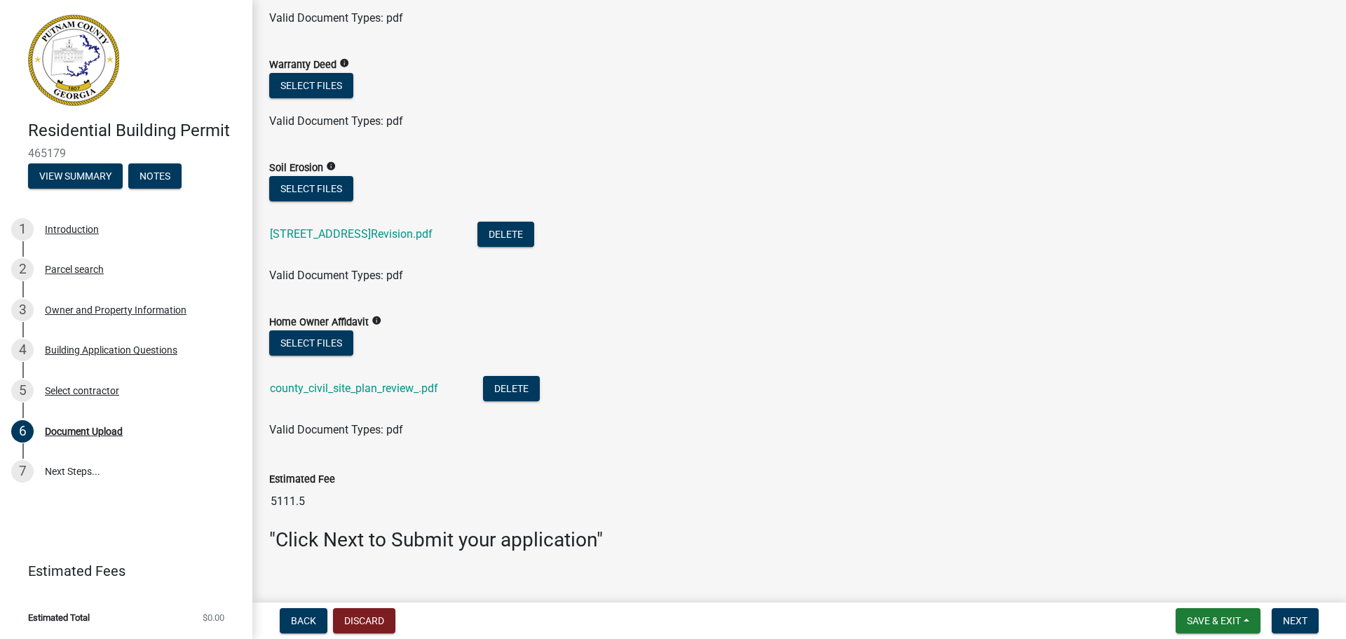
scroll to position [935, 0]
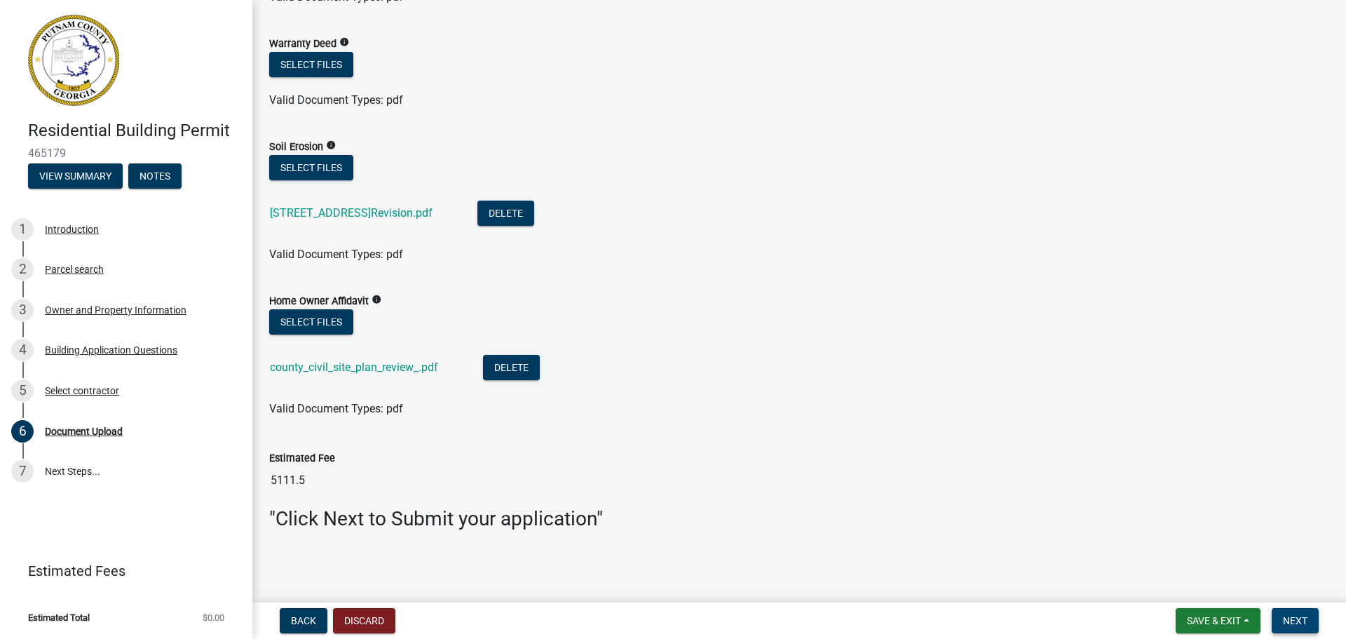
click at [1289, 623] on span "Next" at bounding box center [1295, 620] width 25 height 11
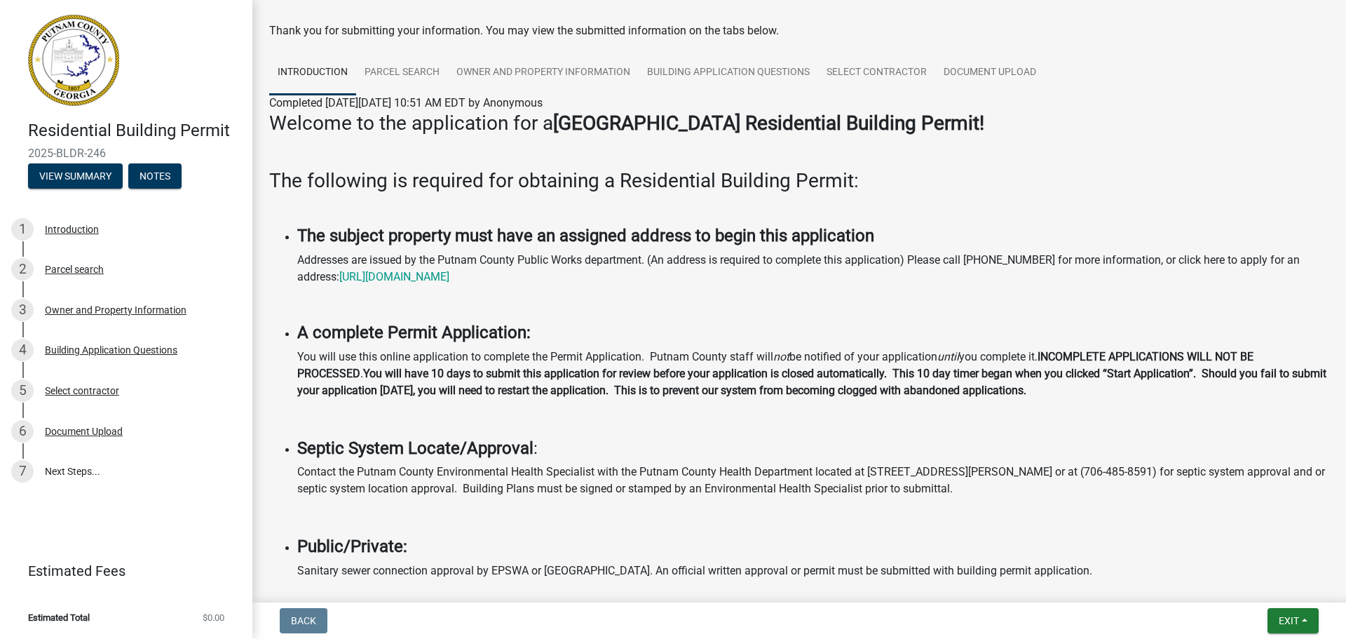
scroll to position [0, 0]
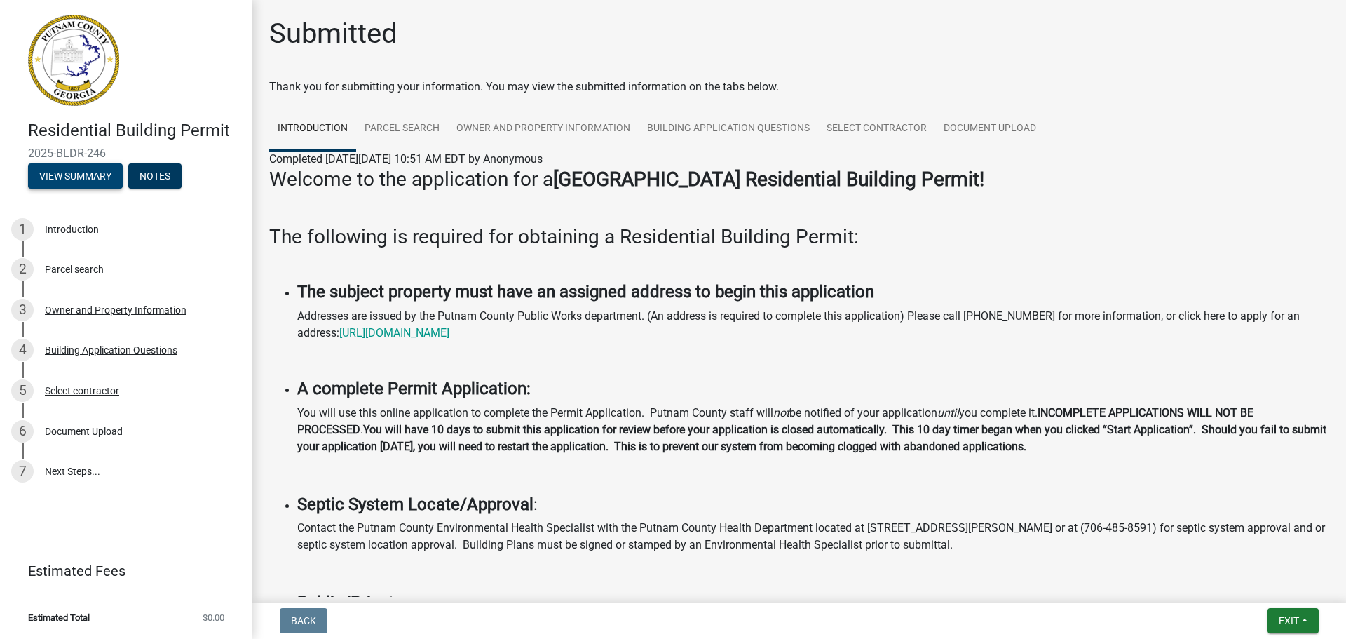
drag, startPoint x: 121, startPoint y: 153, endPoint x: 97, endPoint y: 165, distance: 27.0
click at [120, 154] on span "2025-BLDR-246" at bounding box center [126, 153] width 196 height 13
click at [90, 175] on button "View Summary" at bounding box center [75, 175] width 95 height 25
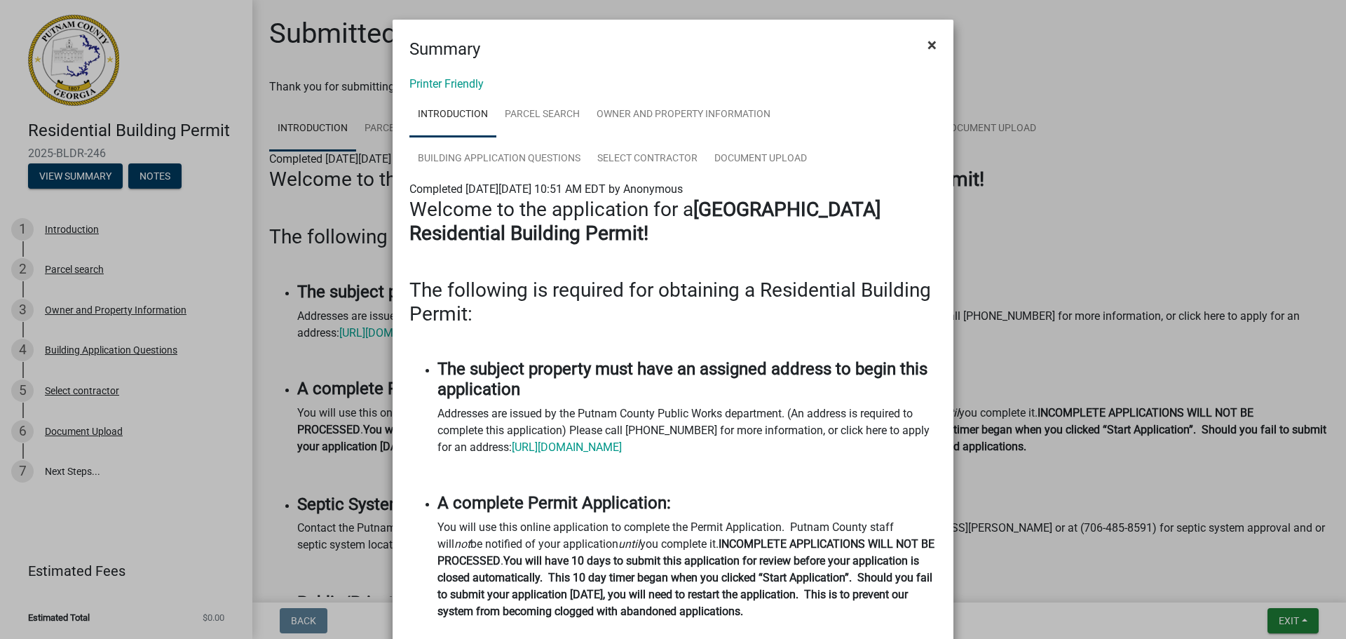
click at [930, 47] on span "×" at bounding box center [932, 45] width 9 height 20
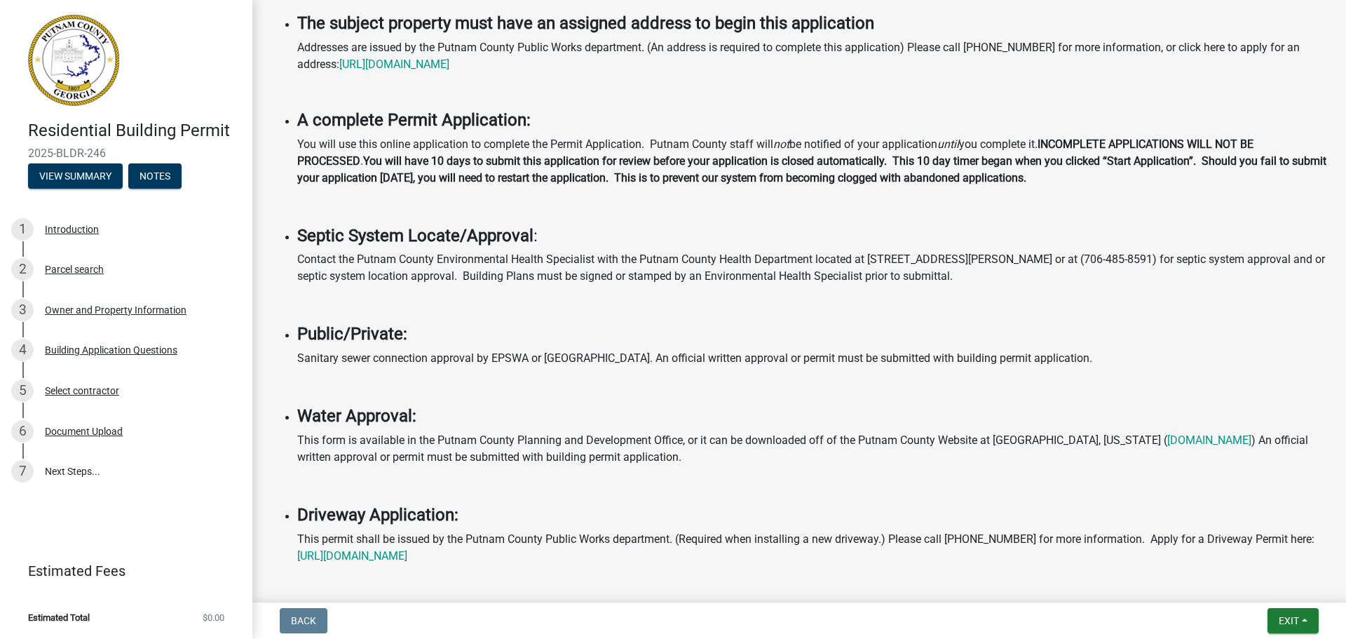
scroll to position [280, 0]
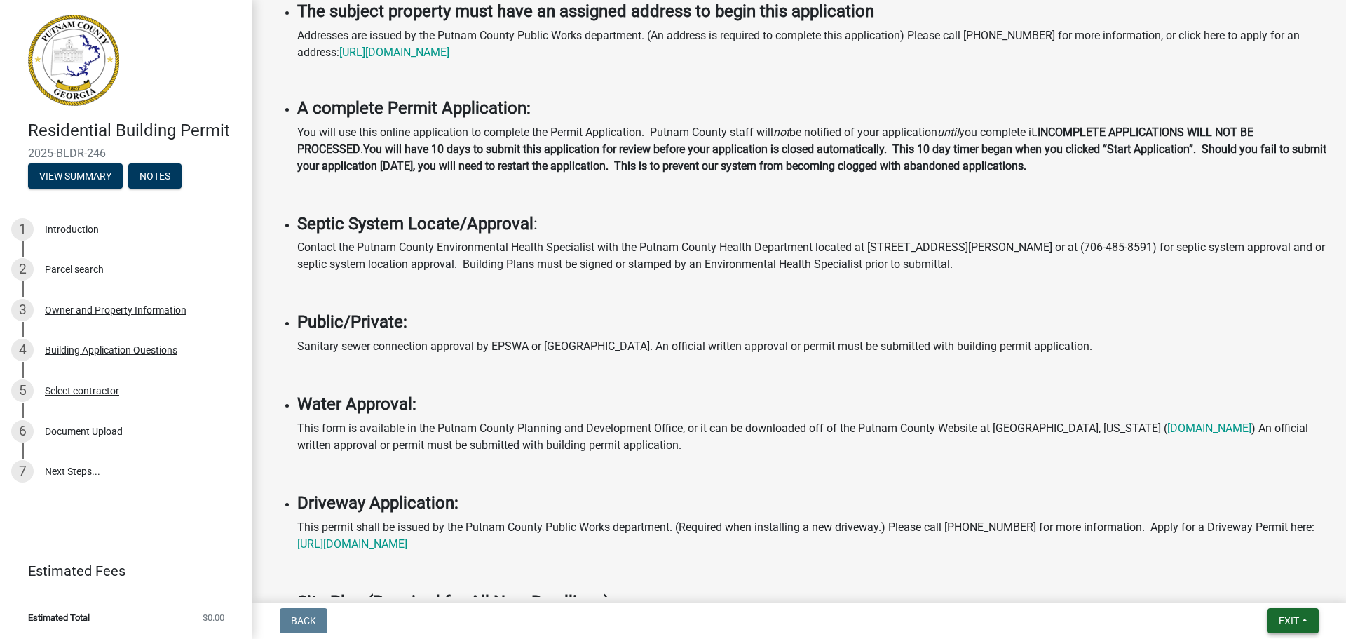
click at [1279, 618] on span "Exit" at bounding box center [1289, 620] width 20 height 11
click at [1249, 583] on button "Save & Exit" at bounding box center [1263, 584] width 112 height 34
